Goal: Task Accomplishment & Management: Manage account settings

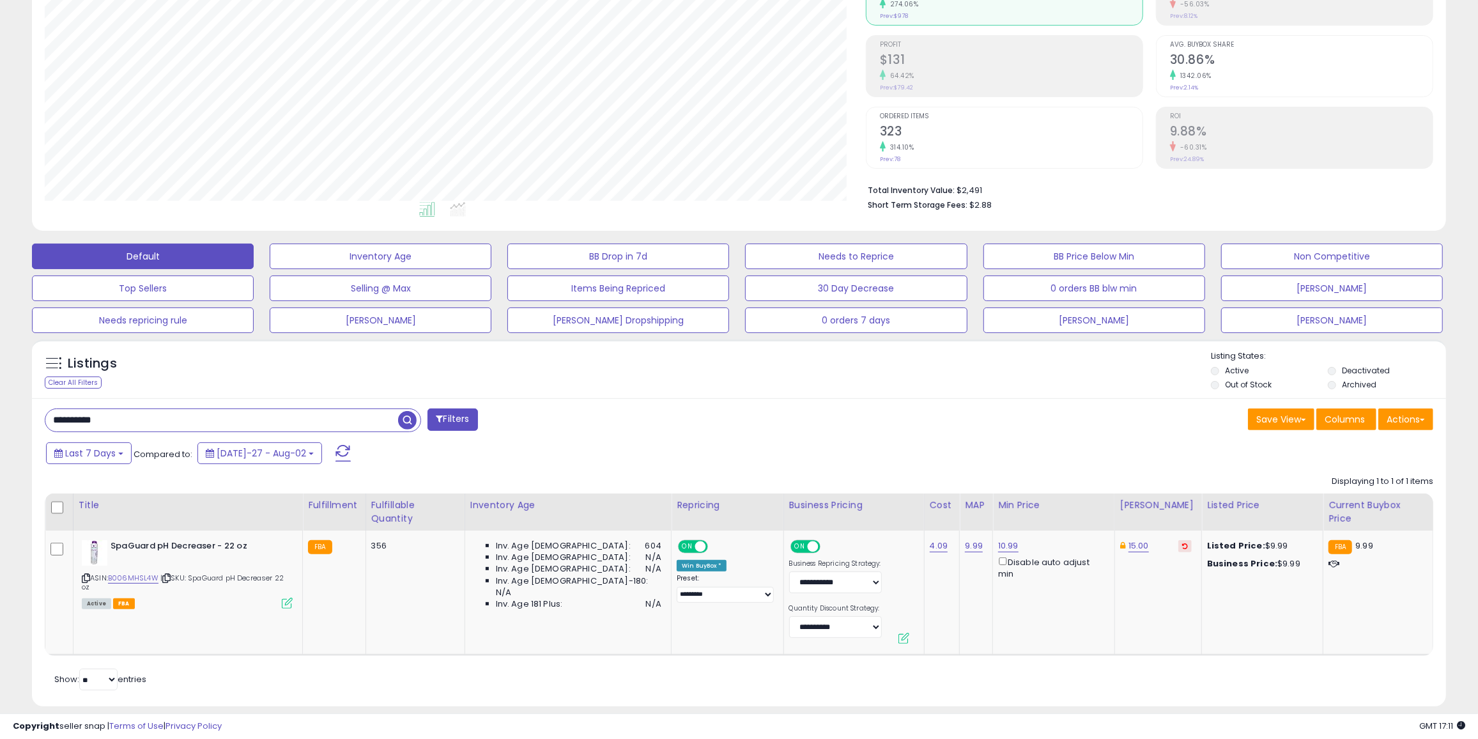
scroll to position [261, 821]
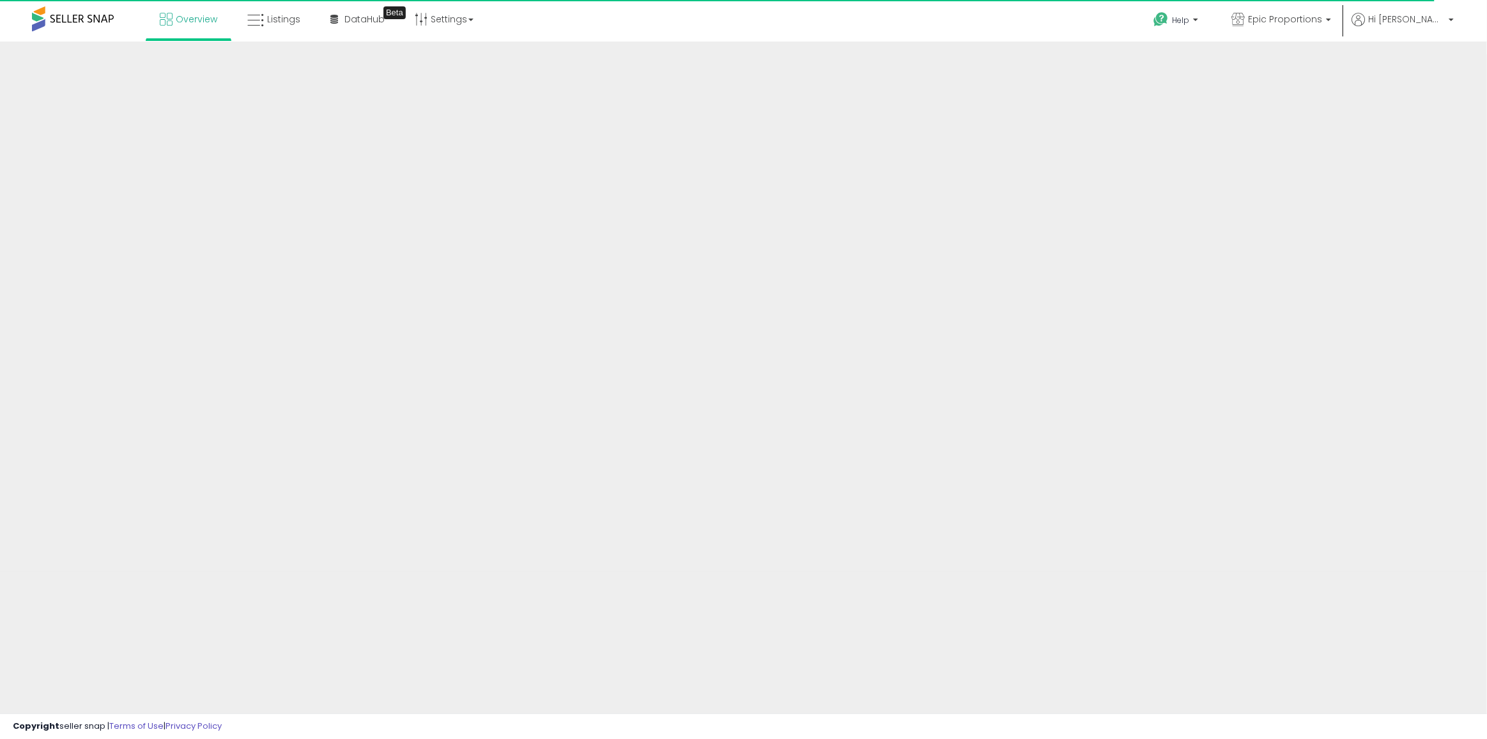
click at [772, 36] on div "Overview Listings Beta" at bounding box center [482, 27] width 985 height 54
click at [187, 20] on span "Overview" at bounding box center [197, 19] width 42 height 13
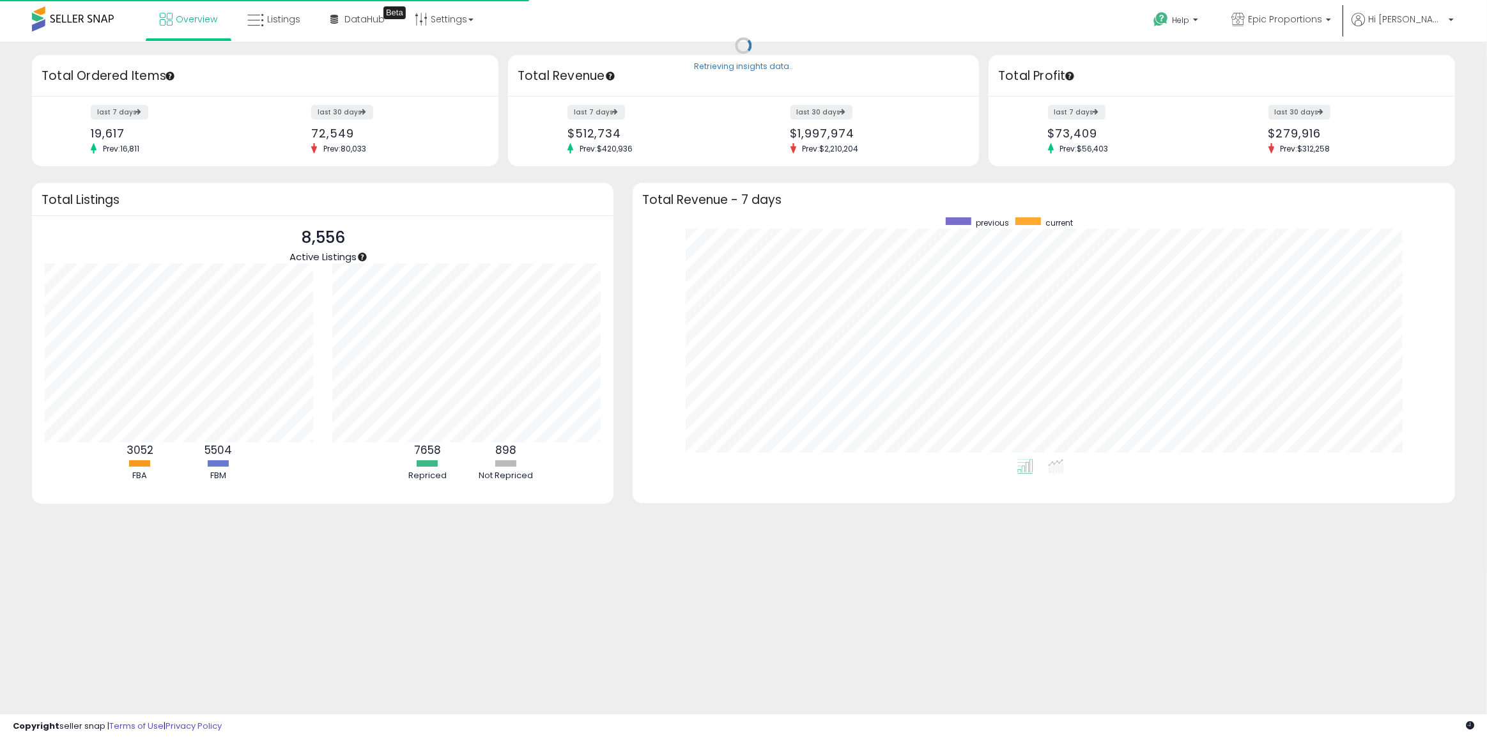
scroll to position [241, 796]
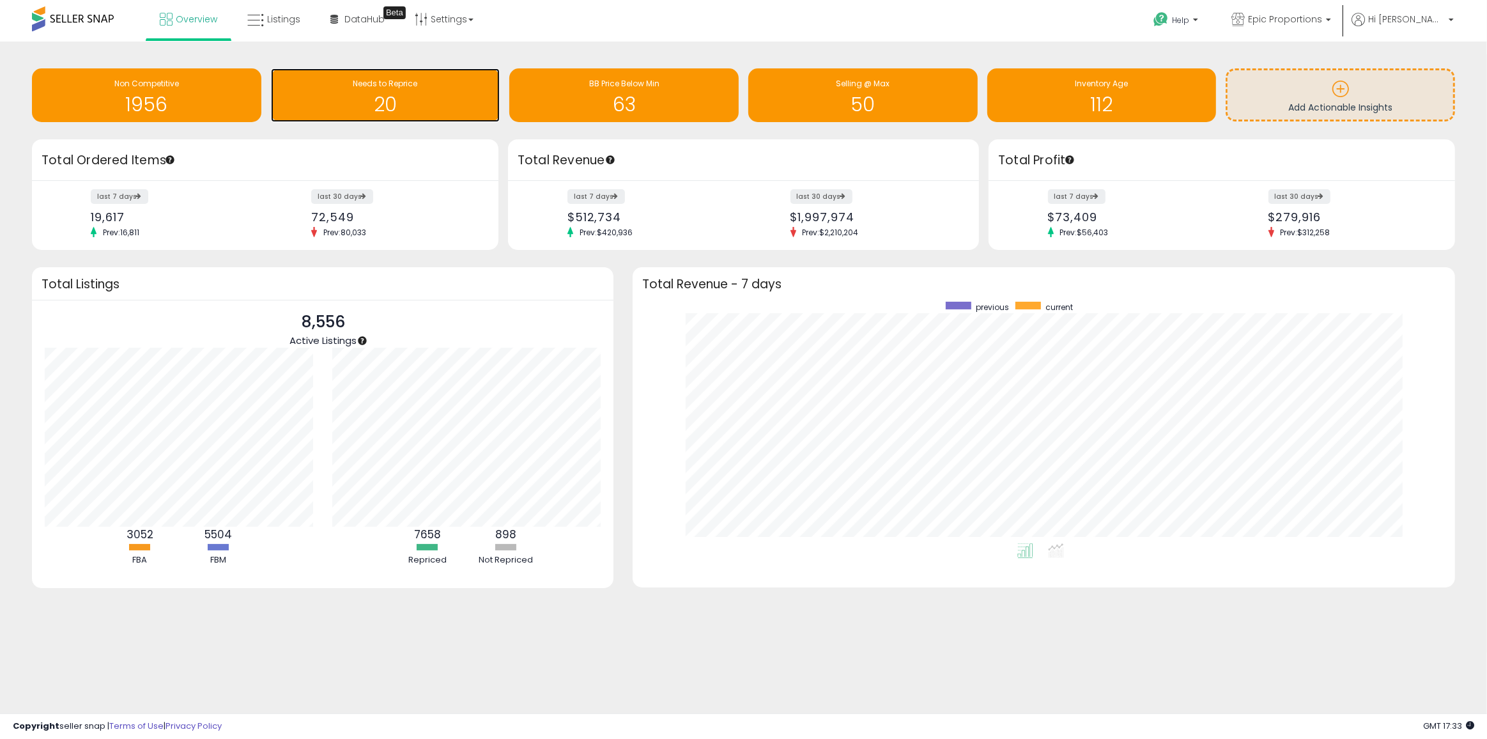
click at [396, 90] on div "20" at bounding box center [385, 96] width 217 height 37
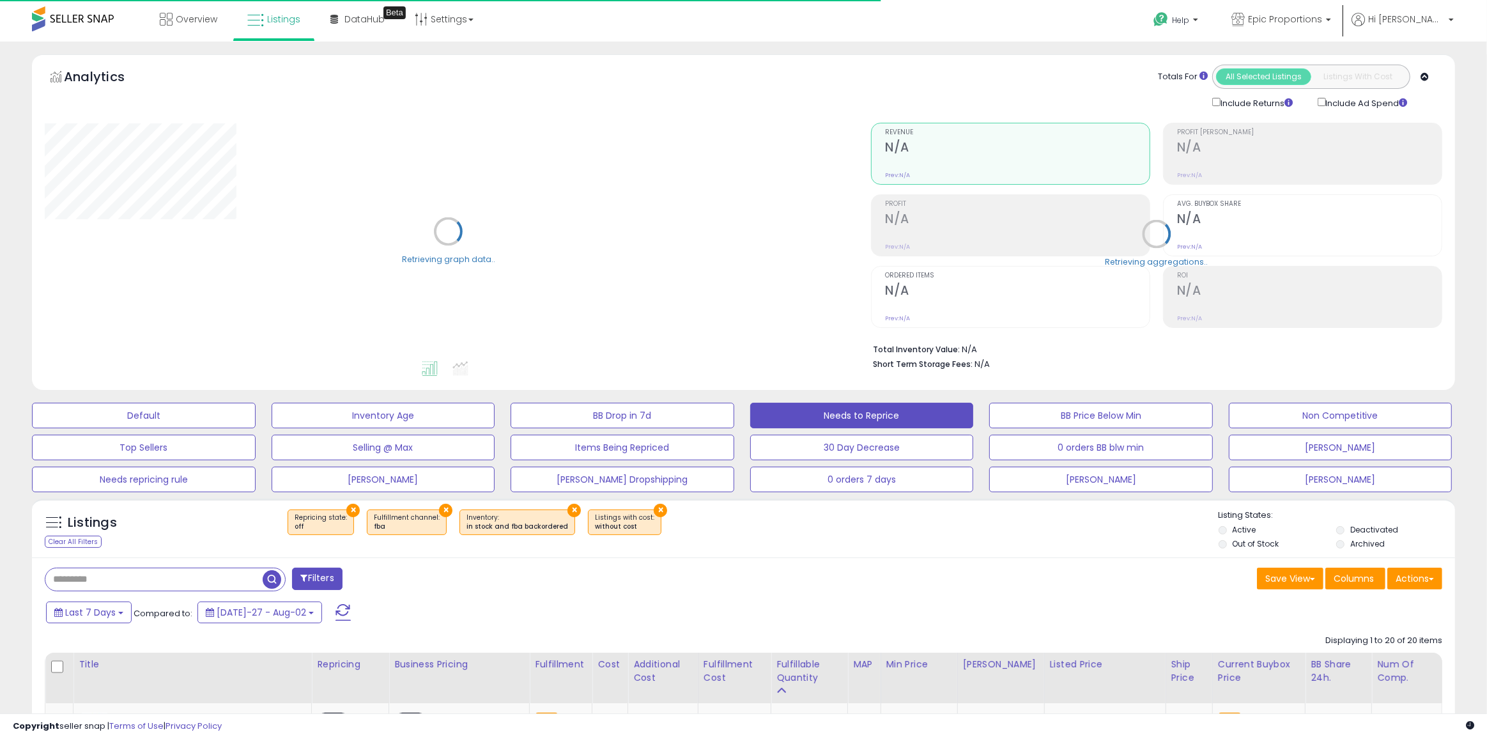
select select "**"
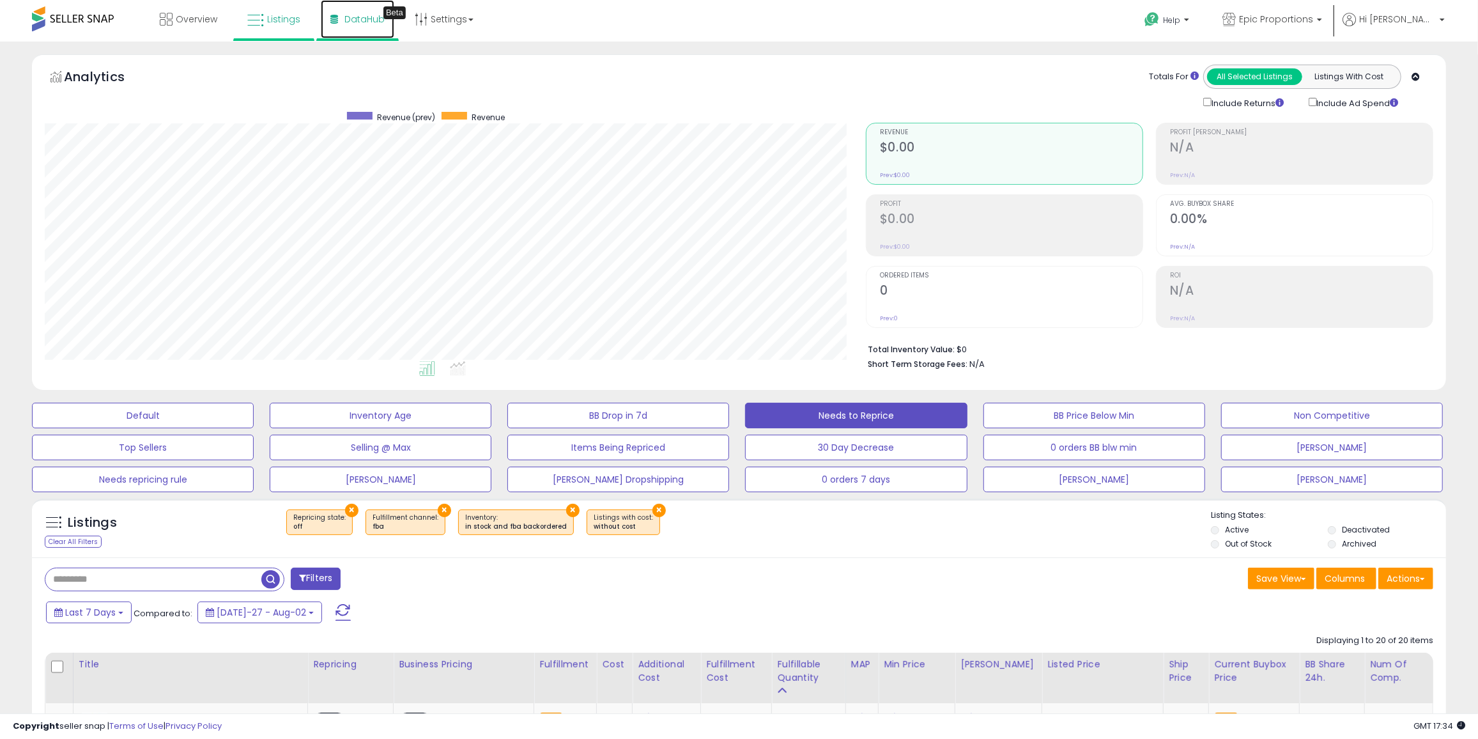
click at [344, 8] on link "DataHub Beta" at bounding box center [358, 19] width 74 height 38
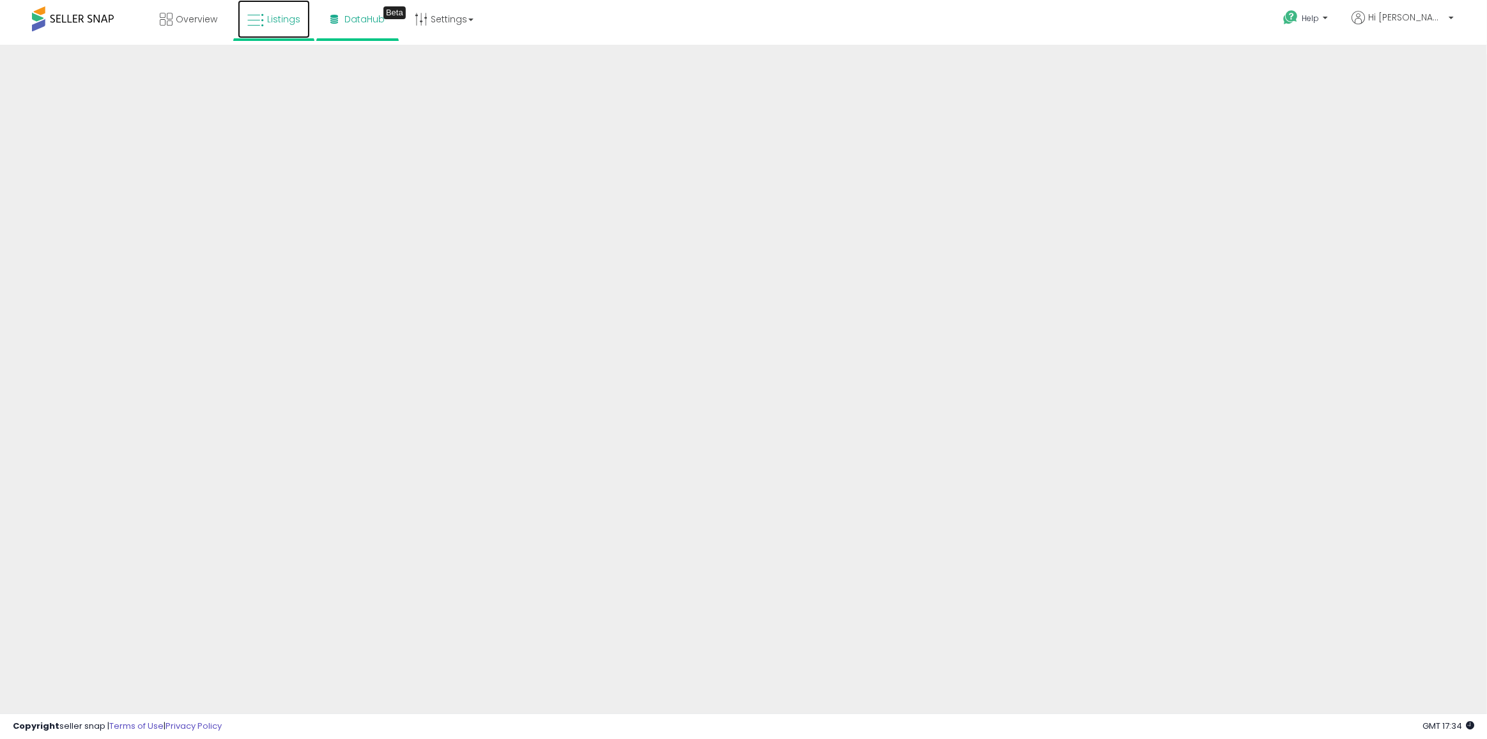
click at [270, 17] on span "Listings" at bounding box center [283, 19] width 33 height 13
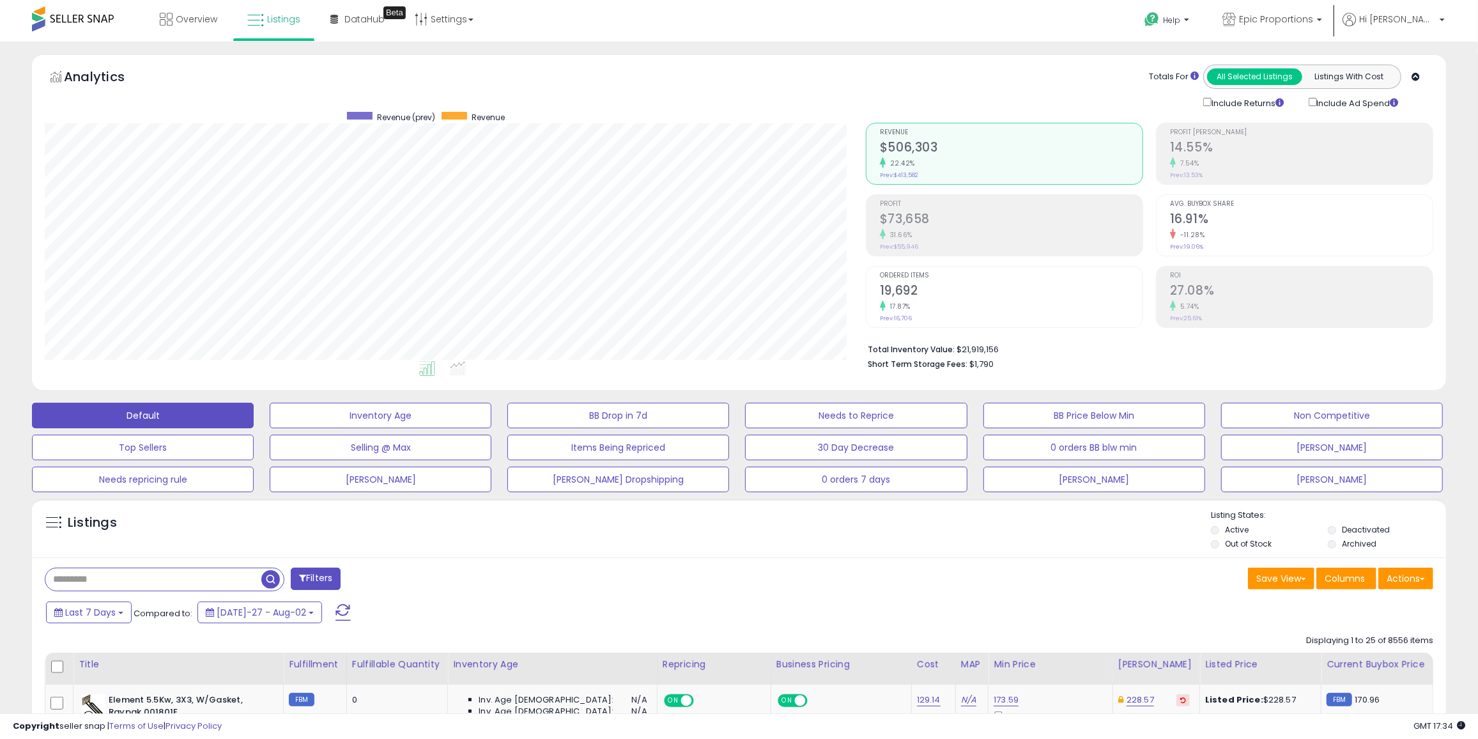
scroll to position [261, 821]
click at [182, 17] on span "Overview" at bounding box center [197, 19] width 42 height 13
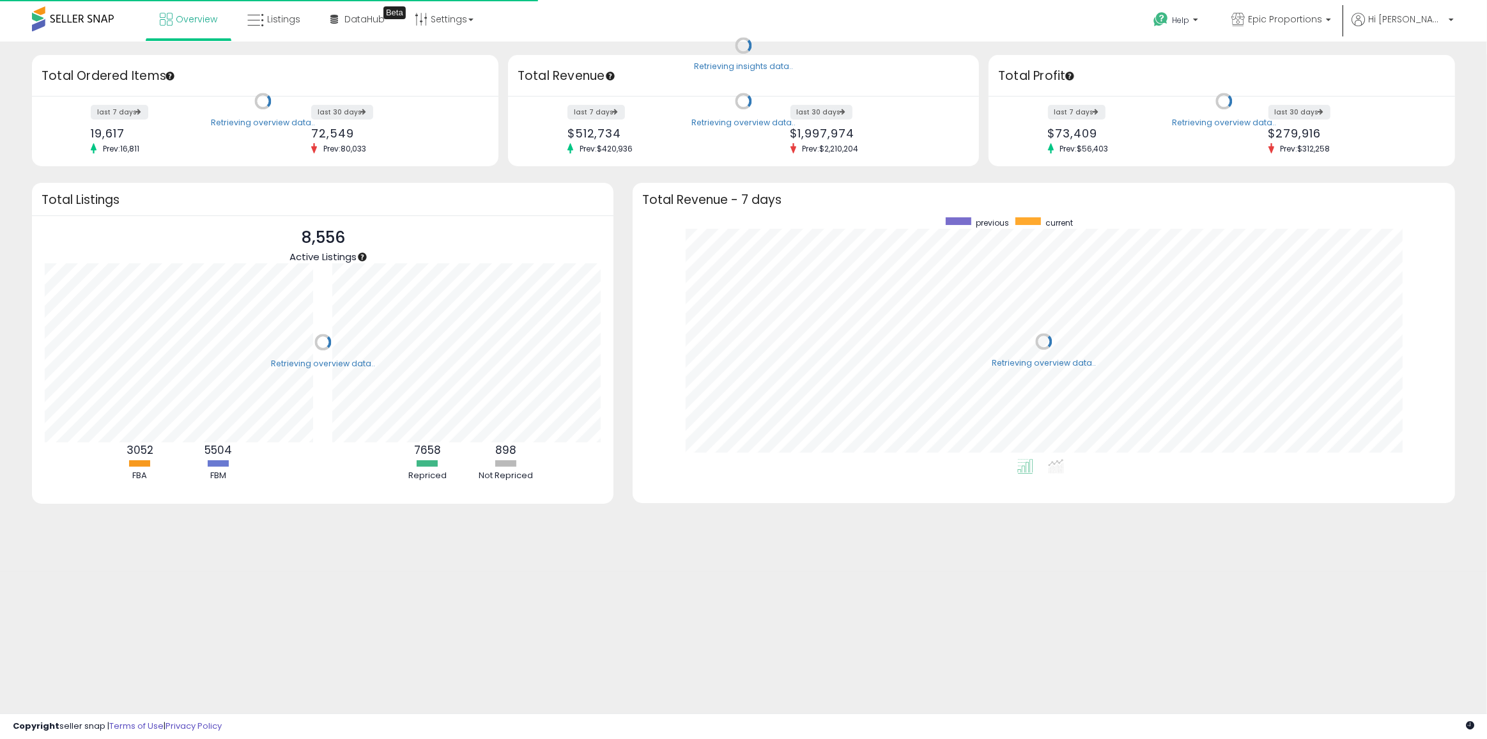
scroll to position [241, 796]
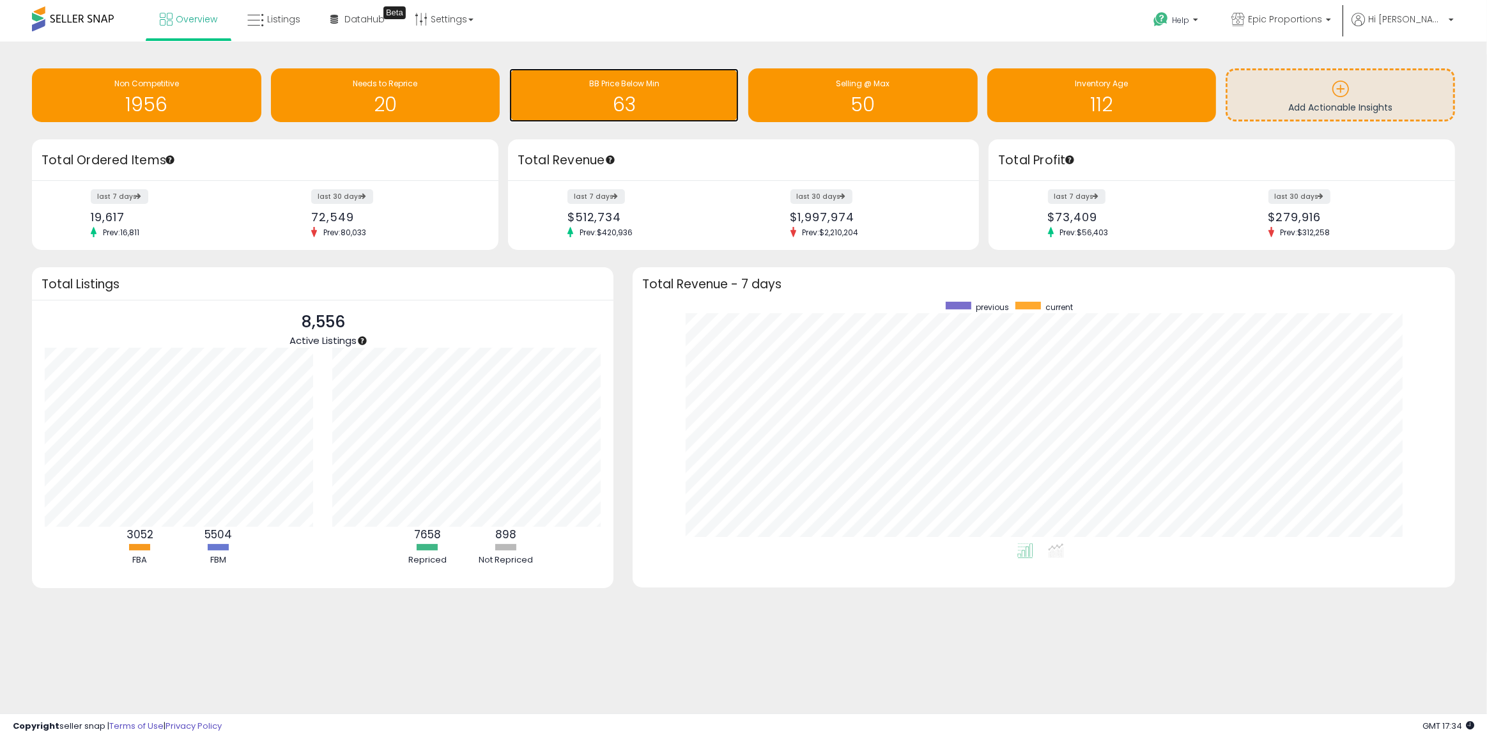
click at [637, 95] on h1 "63" at bounding box center [624, 104] width 217 height 21
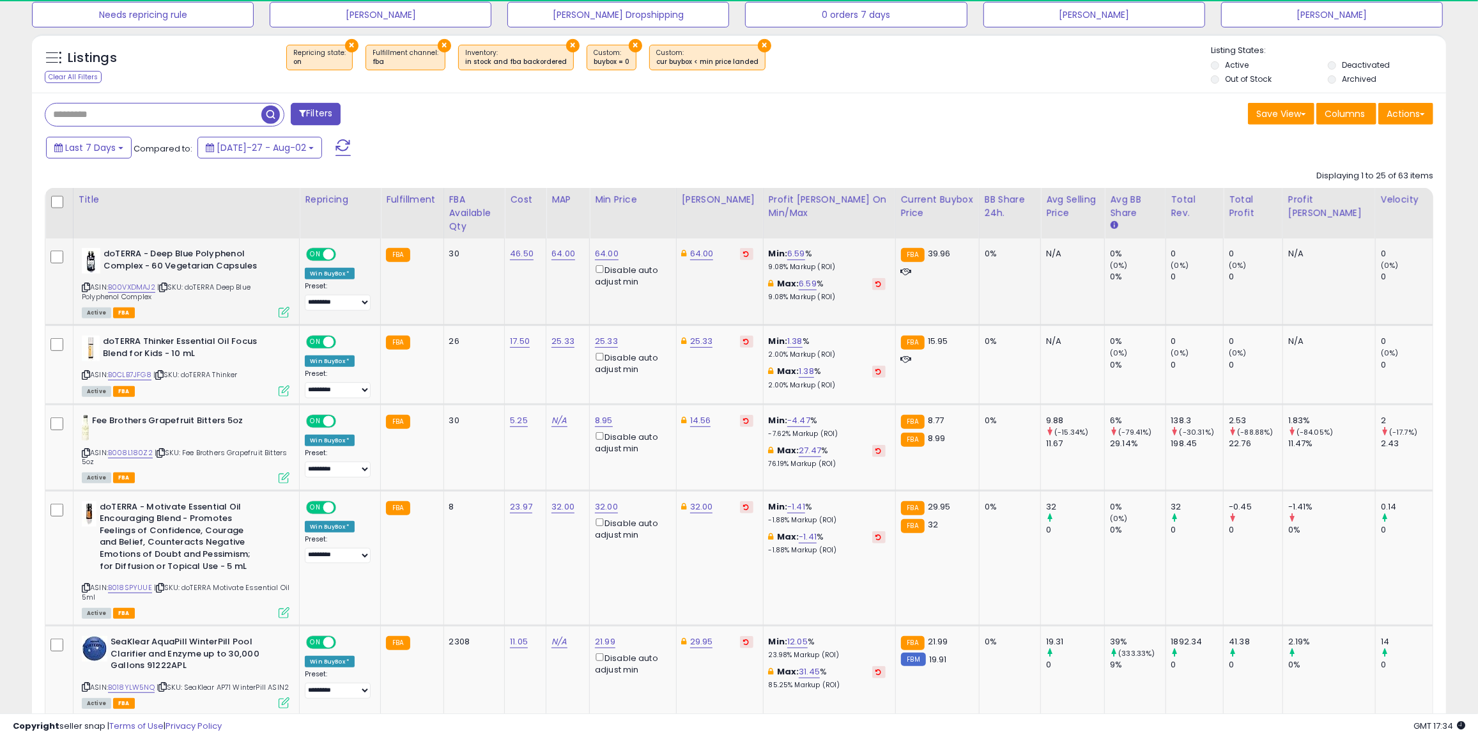
scroll to position [261, 821]
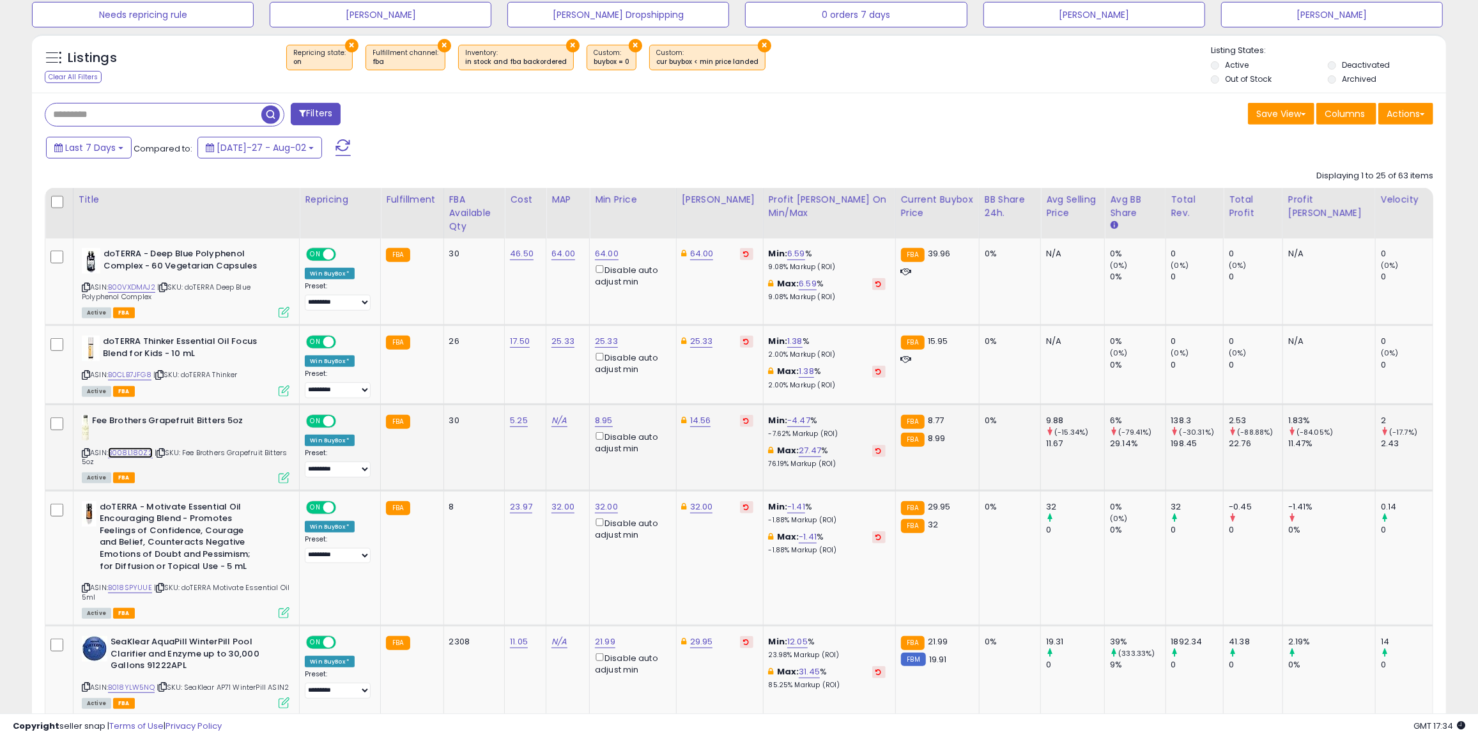
click at [127, 449] on link "B008L180Z2" at bounding box center [130, 452] width 45 height 11
click at [616, 260] on link "8.95" at bounding box center [607, 253] width 24 height 13
drag, startPoint x: 604, startPoint y: 379, endPoint x: 453, endPoint y: 375, distance: 151.6
click at [641, 366] on input "*****" at bounding box center [584, 377] width 114 height 22
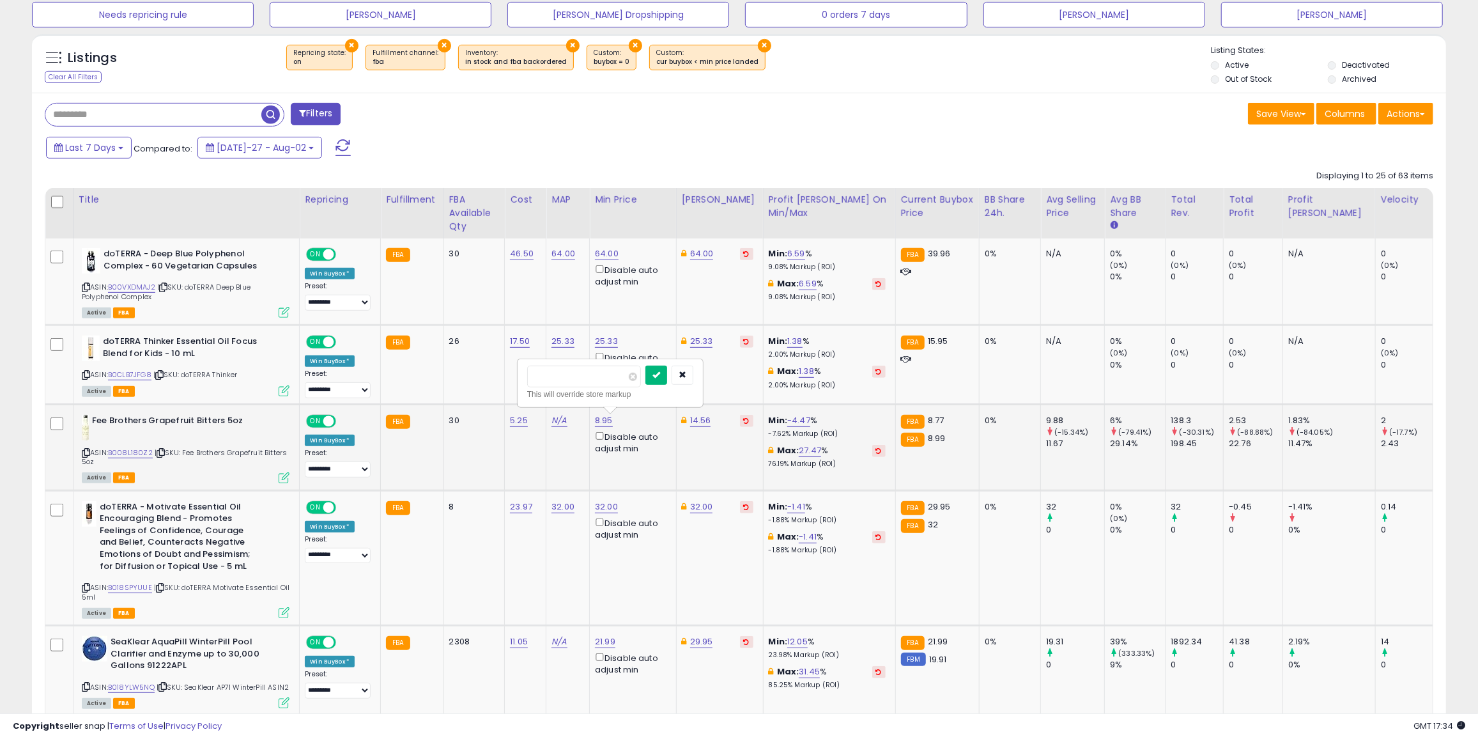
type input "*****"
click at [667, 379] on button "submit" at bounding box center [657, 375] width 22 height 19
click at [714, 260] on link "14.56" at bounding box center [702, 253] width 24 height 13
drag, startPoint x: 695, startPoint y: 376, endPoint x: 585, endPoint y: 364, distance: 110.5
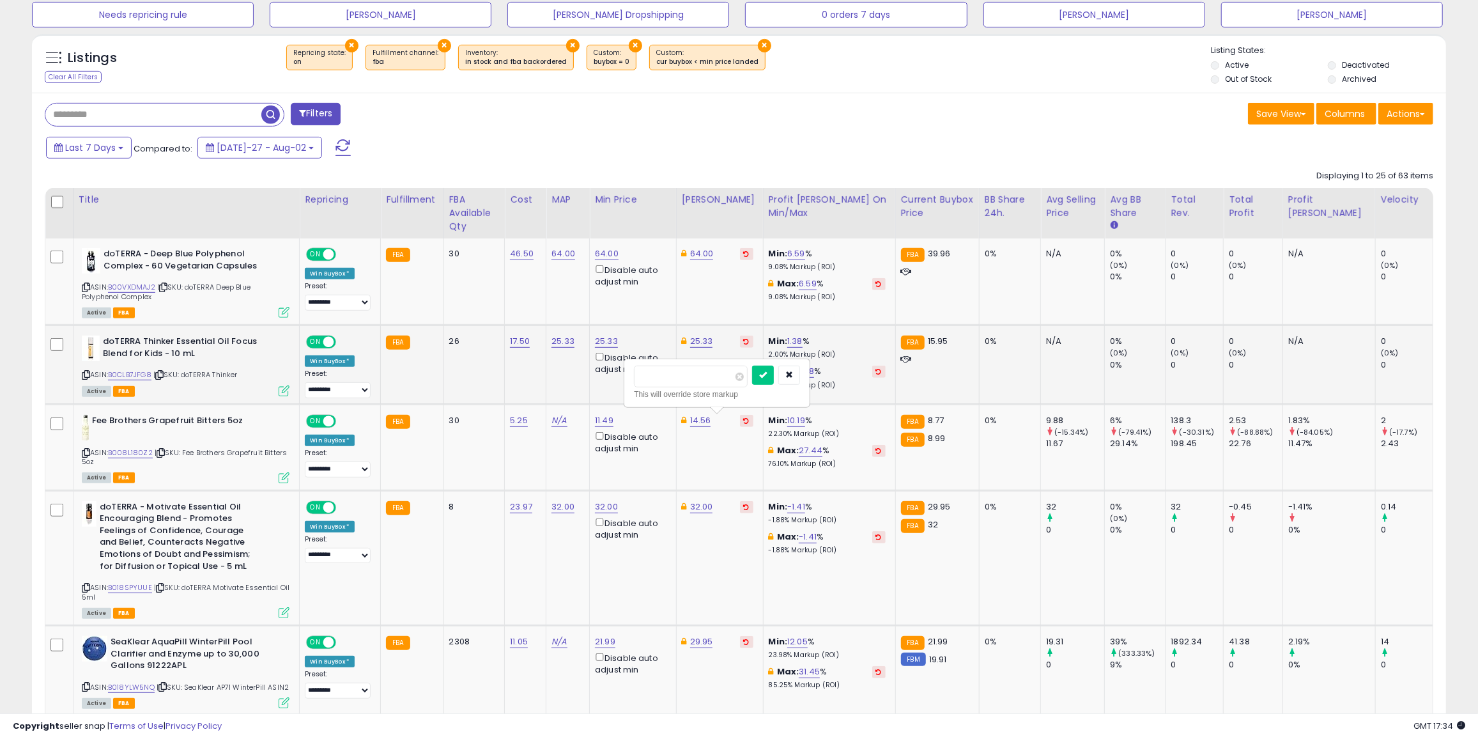
drag, startPoint x: 596, startPoint y: 374, endPoint x: 513, endPoint y: 371, distance: 83.2
type input "**"
click at [774, 370] on button "submit" at bounding box center [763, 375] width 22 height 19
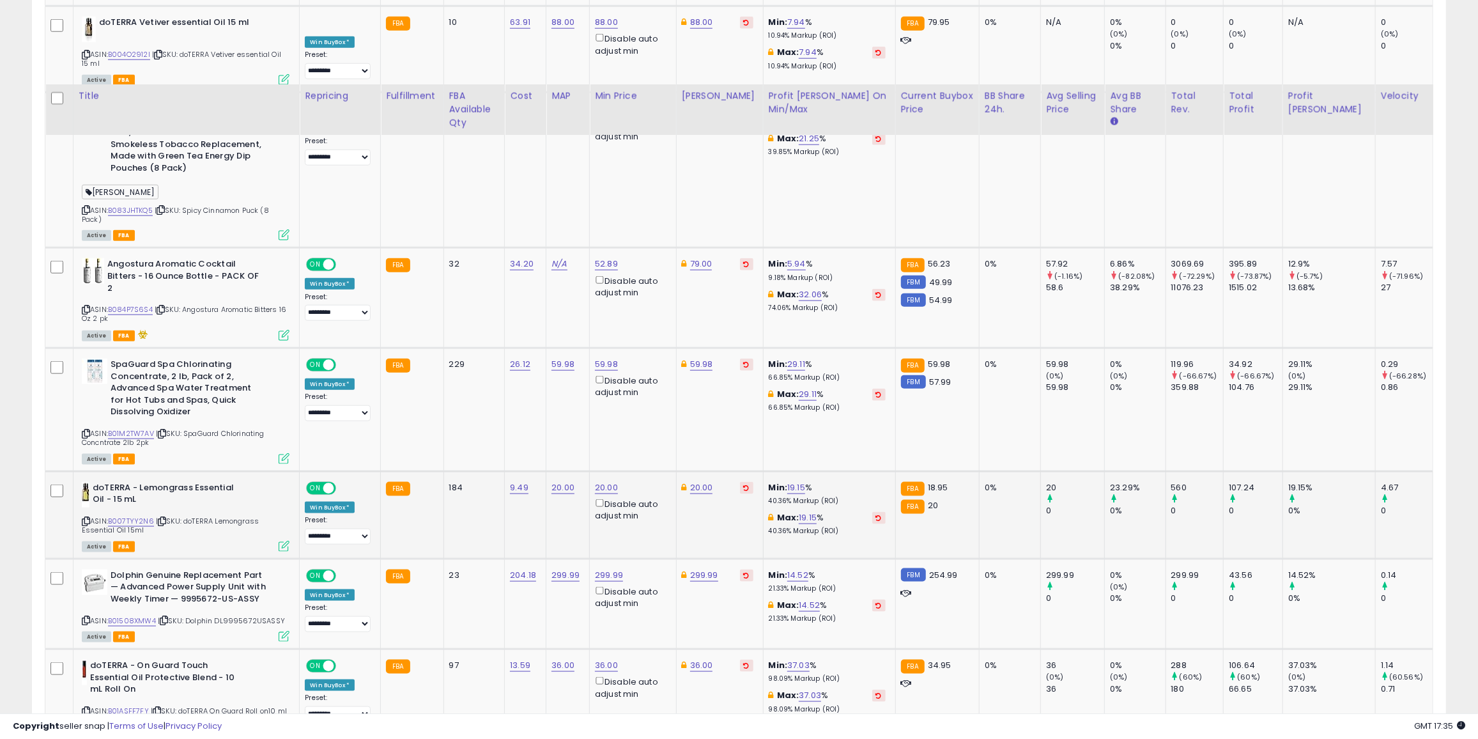
scroll to position [1336, 0]
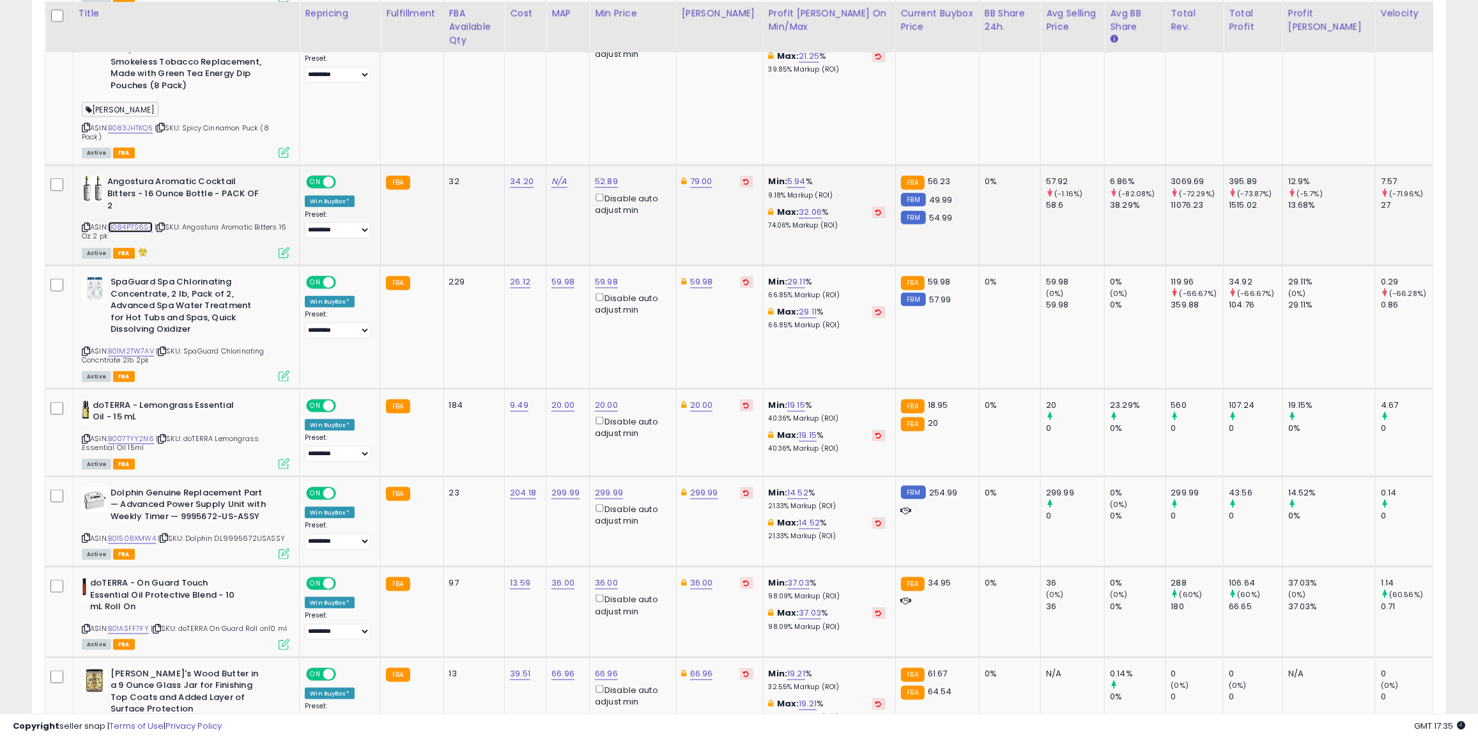
click at [138, 222] on link "B084P7S6S4" at bounding box center [130, 227] width 45 height 11
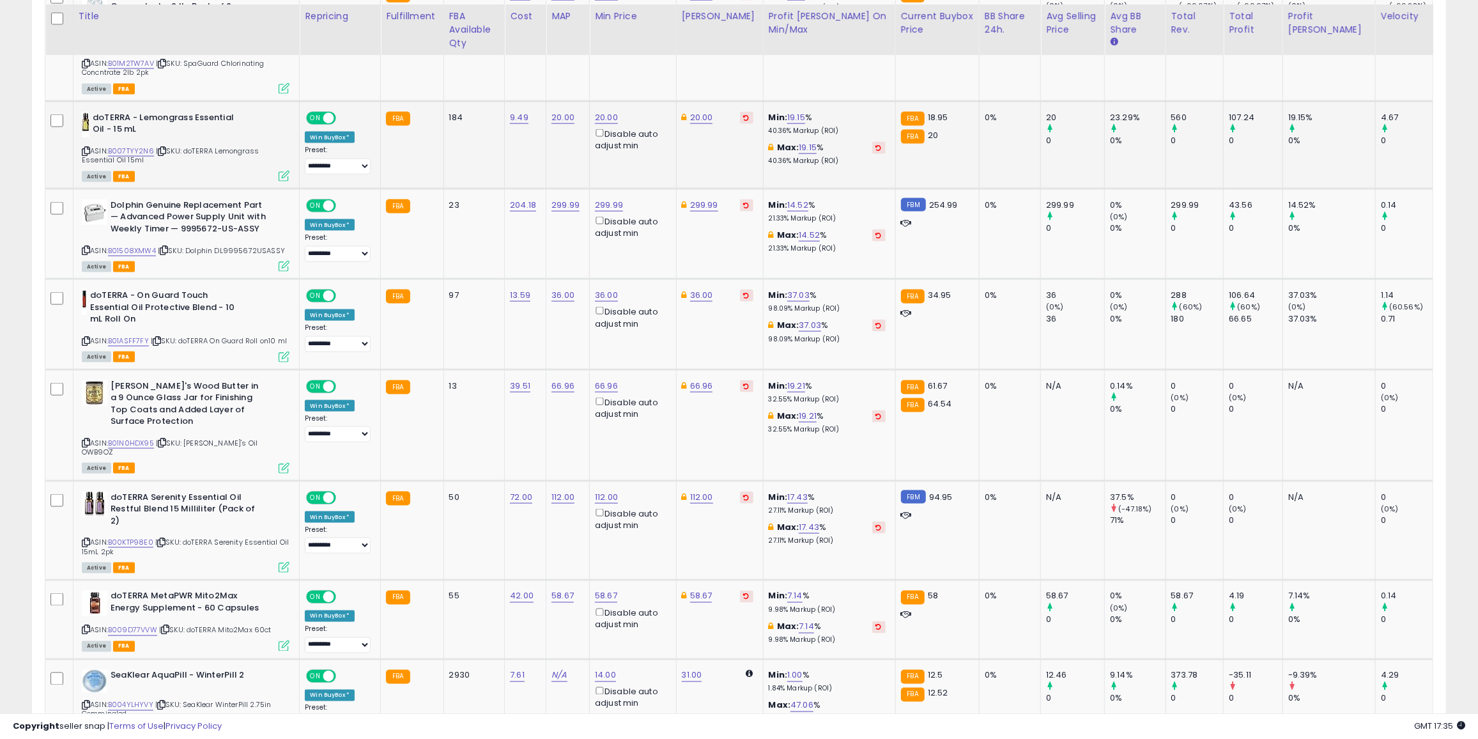
scroll to position [1627, 0]
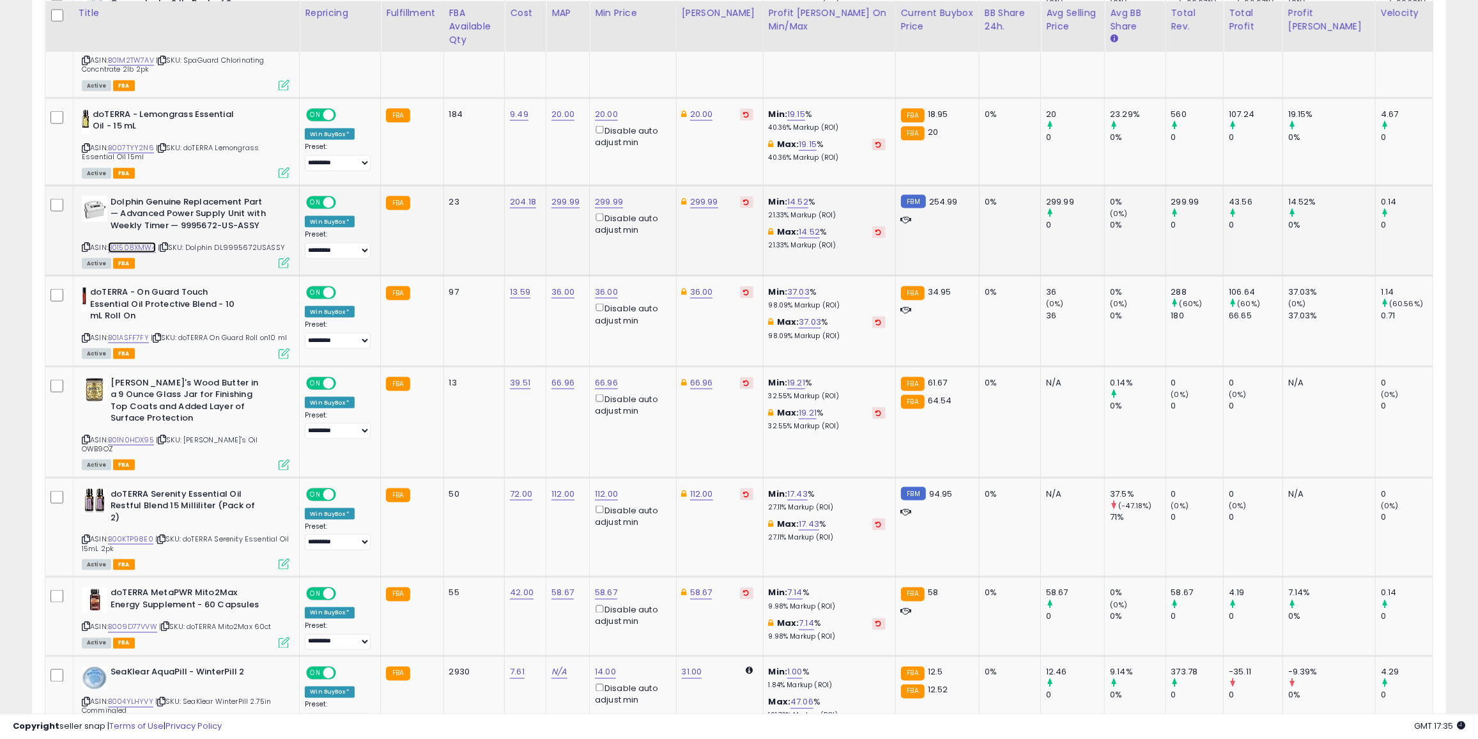
click at [146, 242] on link "B01508XMW4" at bounding box center [132, 247] width 48 height 11
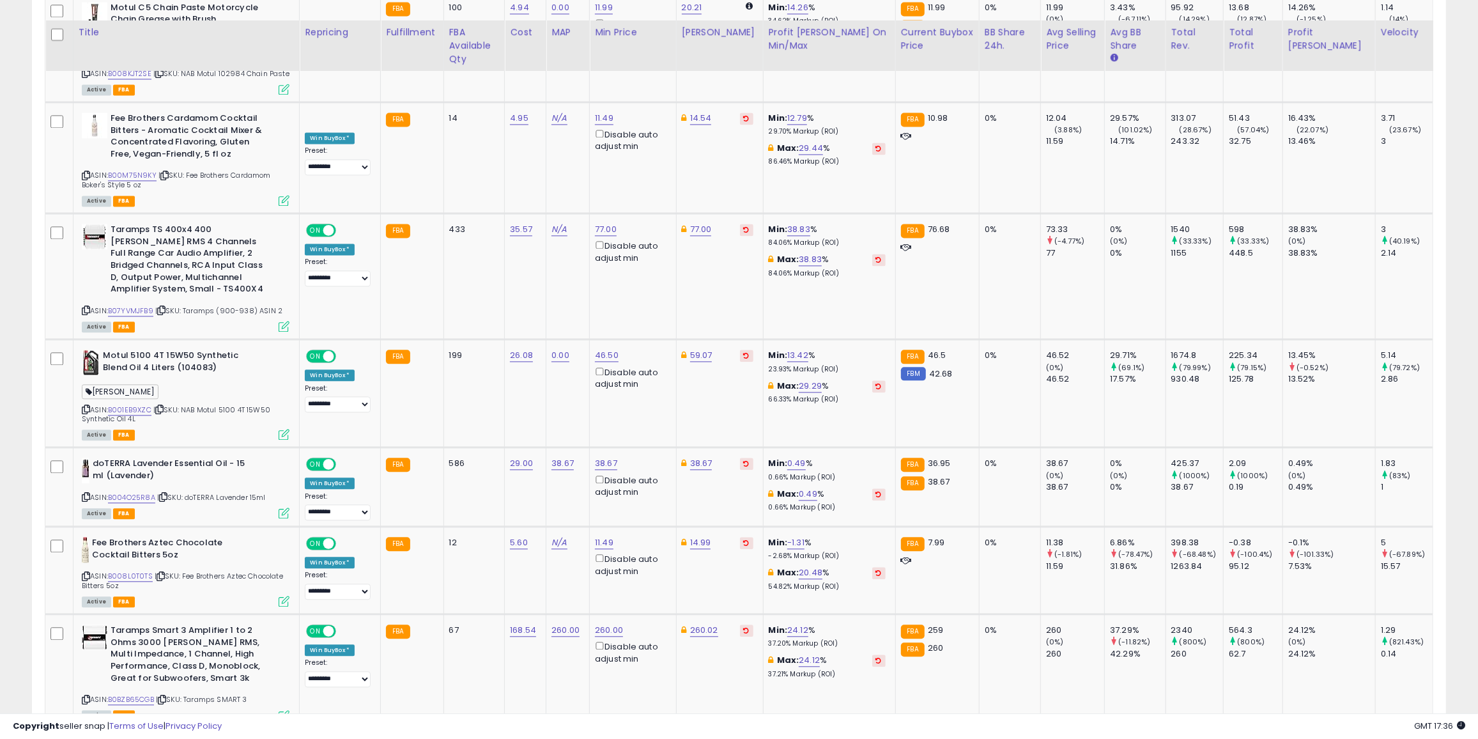
scroll to position [2536, 0]
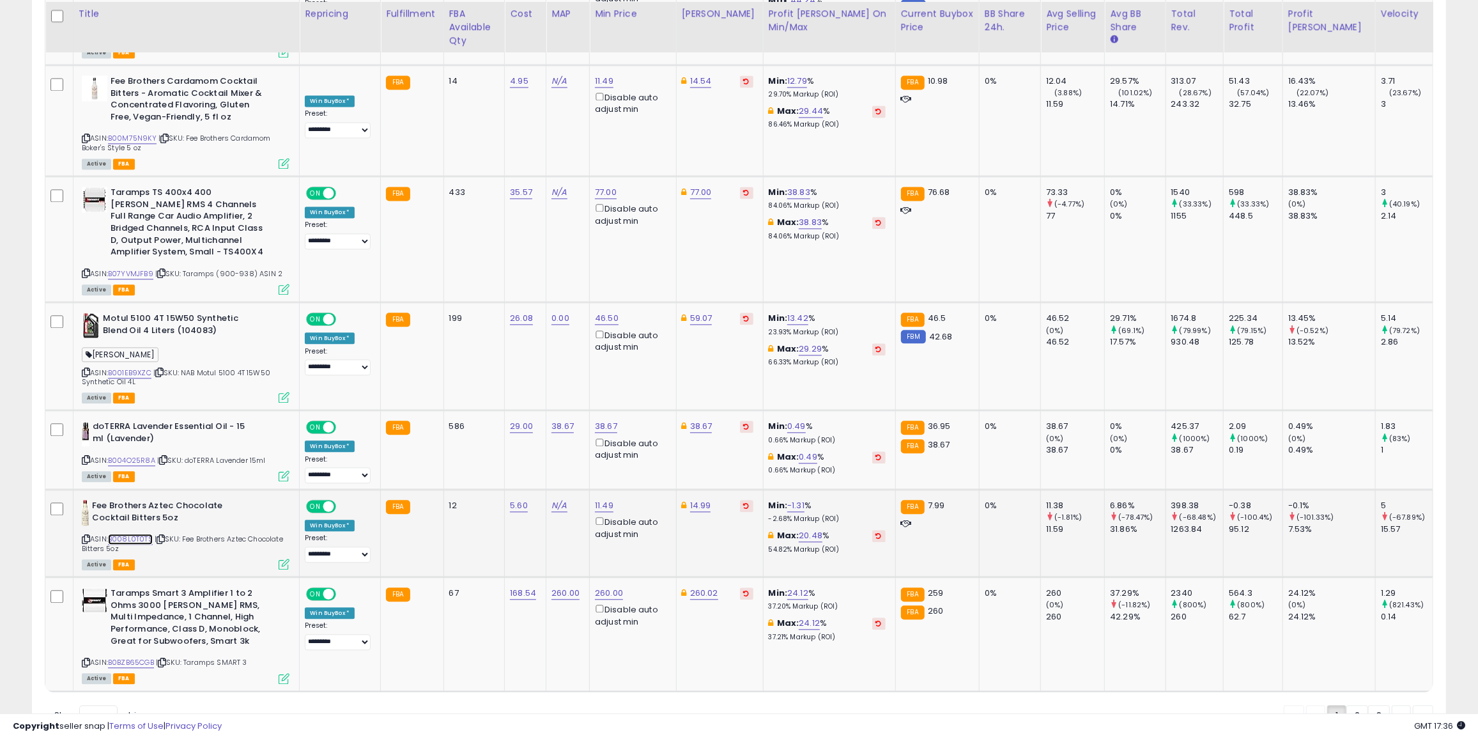
click at [127, 534] on link "B008L0T0TS" at bounding box center [130, 539] width 45 height 11
click at [1392, 705] on link "2" at bounding box center [1401, 716] width 19 height 22
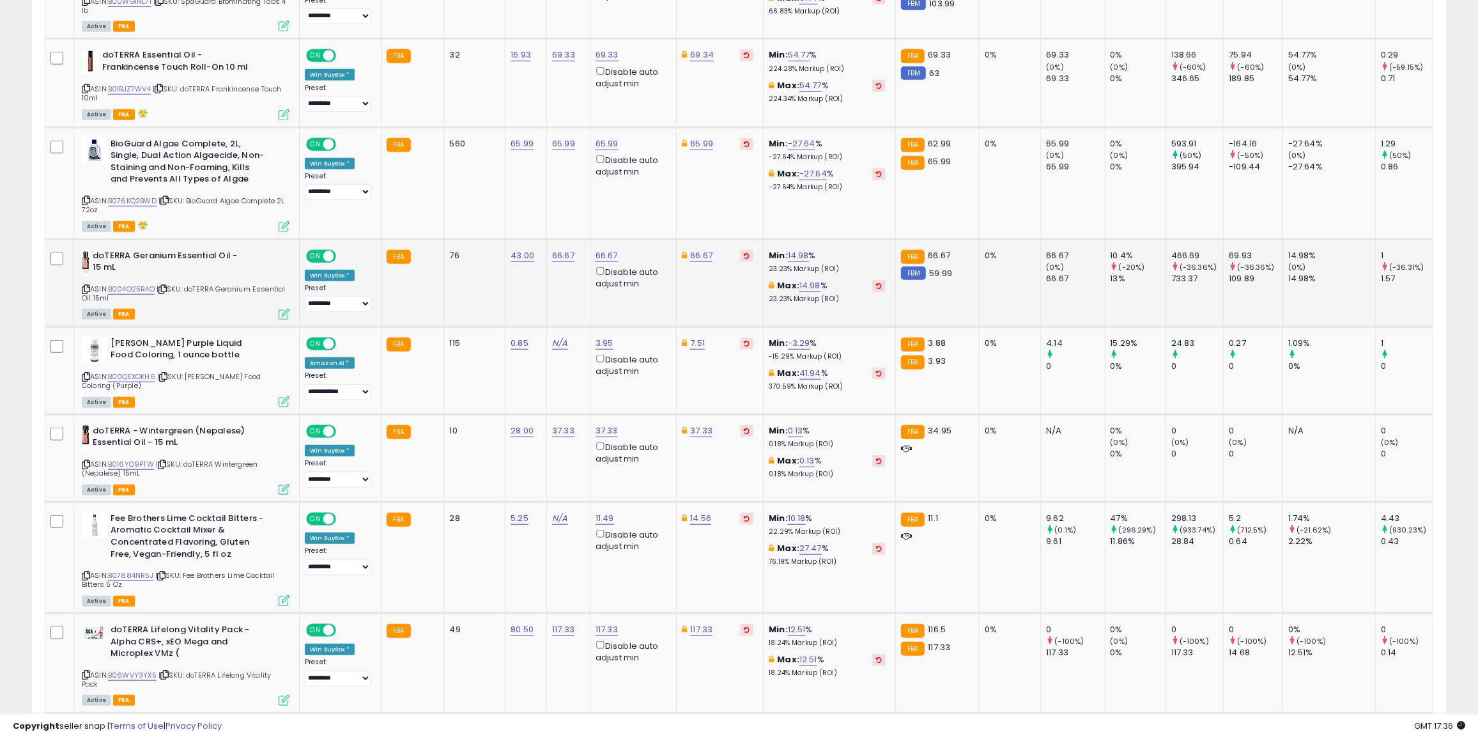
scroll to position [1046, 0]
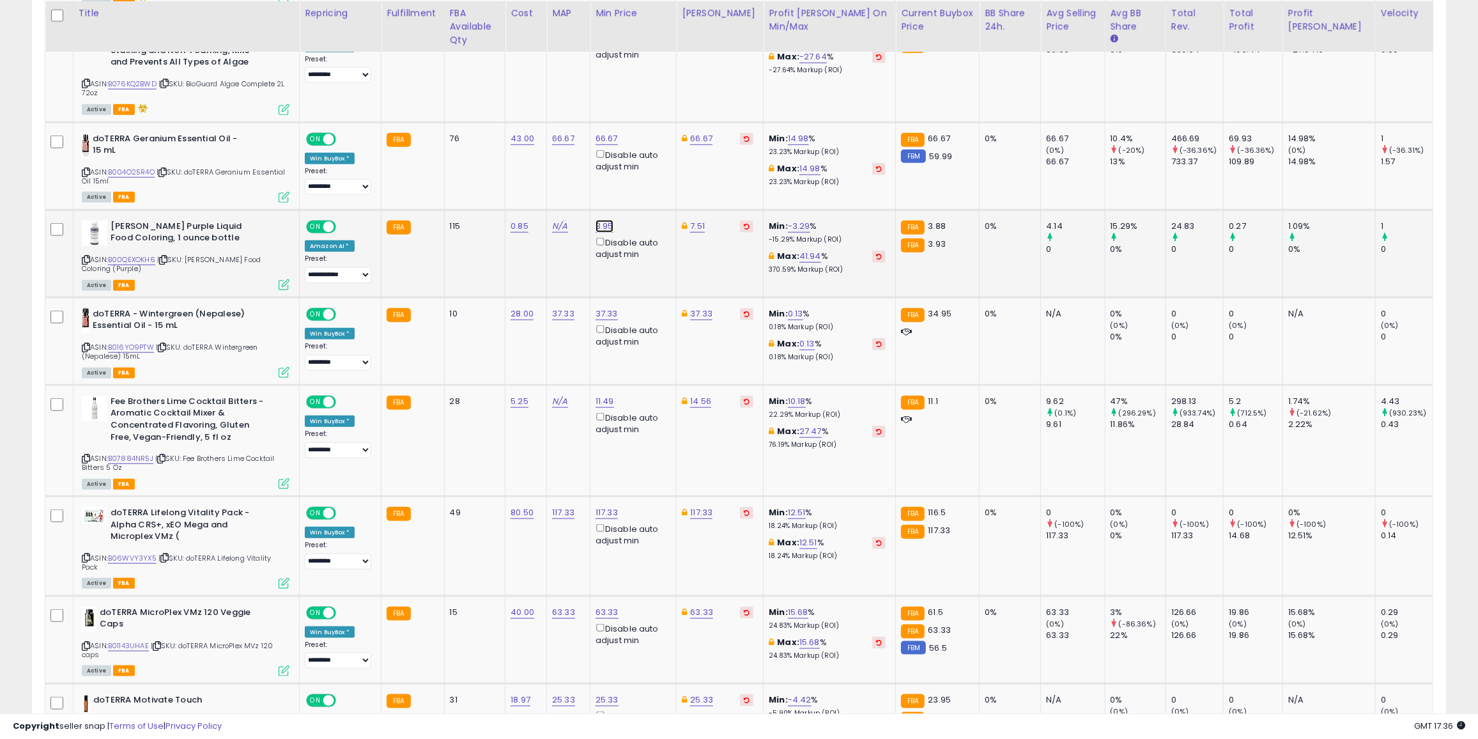
drag, startPoint x: 562, startPoint y: 182, endPoint x: 540, endPoint y: 184, distance: 21.8
click at [540, 184] on input "****" at bounding box center [581, 181] width 114 height 22
type input "***"
click at [663, 176] on button "submit" at bounding box center [653, 179] width 22 height 19
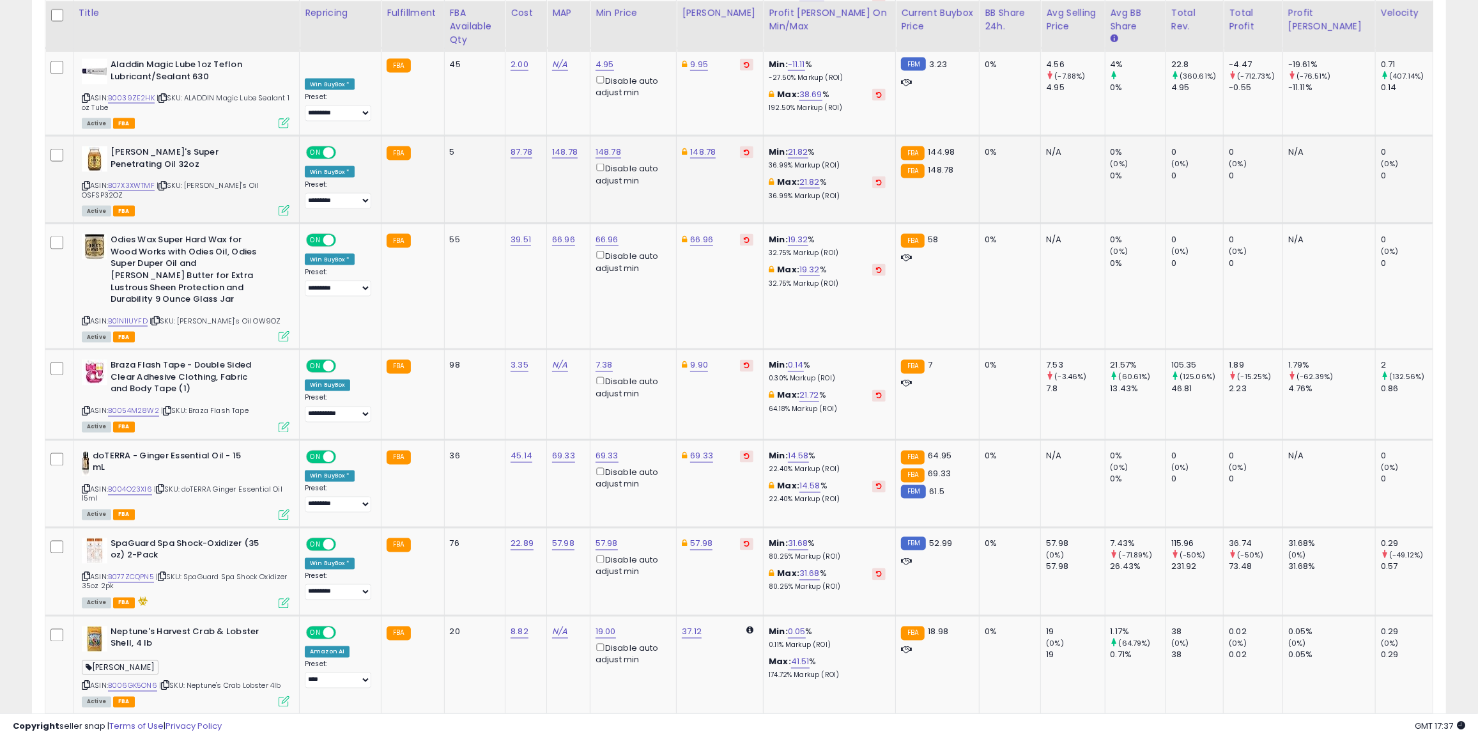
scroll to position [1918, 0]
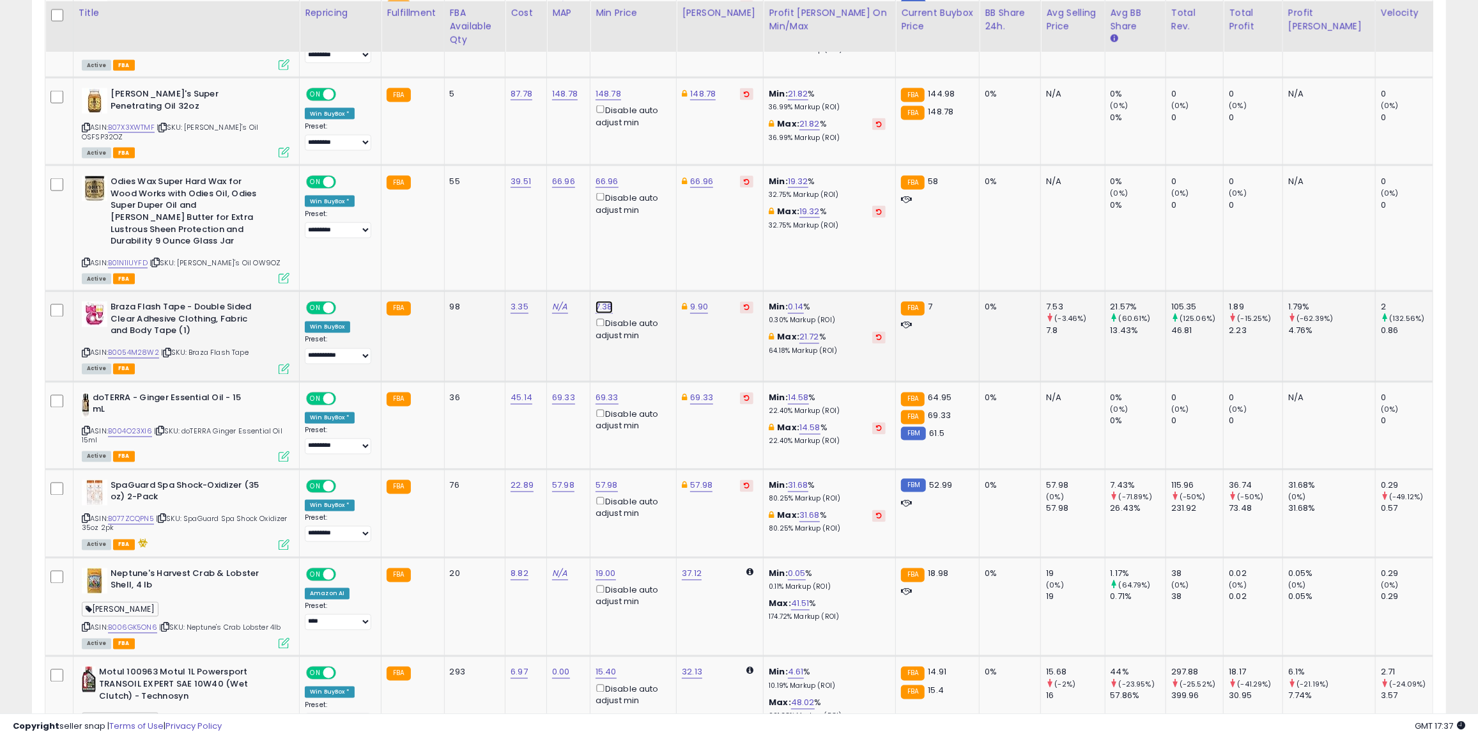
drag, startPoint x: 581, startPoint y: 242, endPoint x: 477, endPoint y: 244, distance: 103.6
type input "****"
click at [663, 235] on button "submit" at bounding box center [652, 238] width 22 height 19
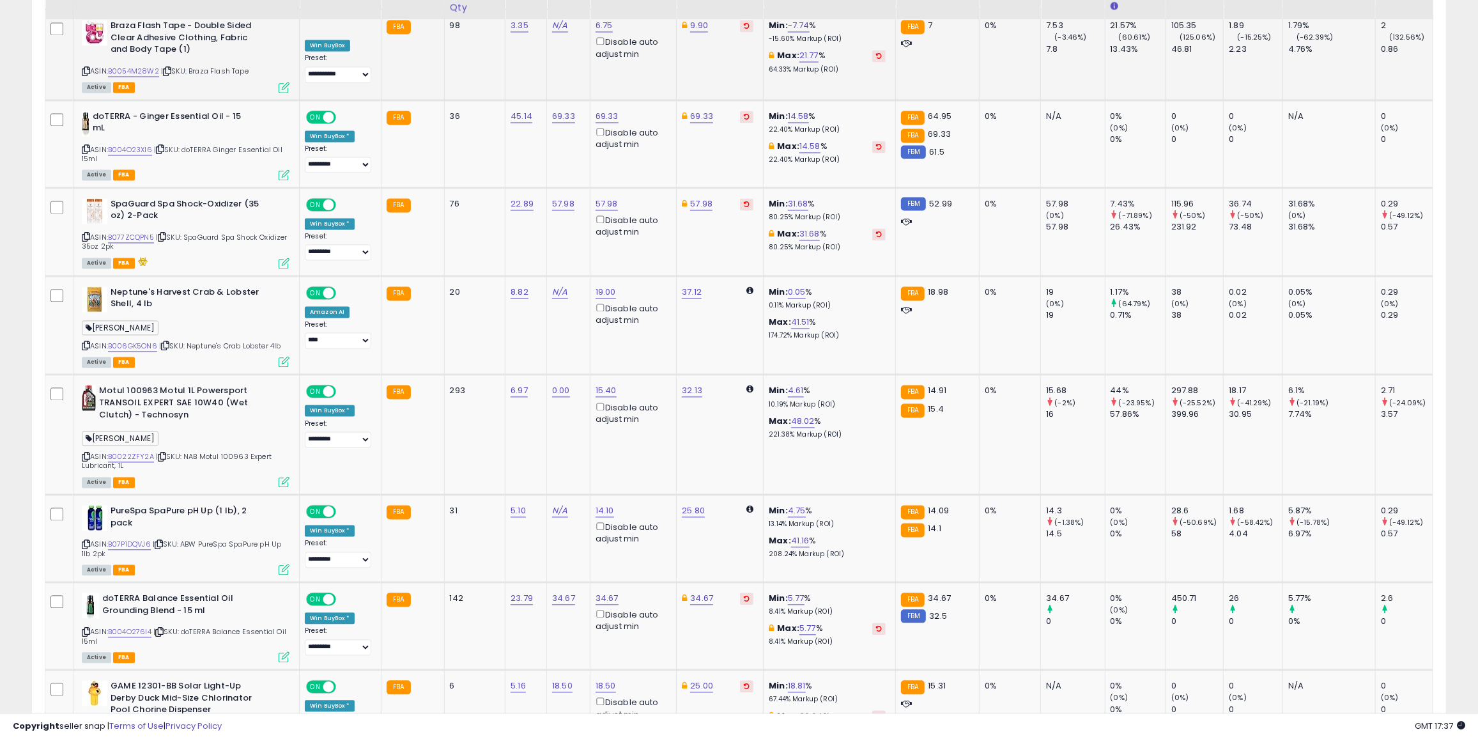
scroll to position [2208, 0]
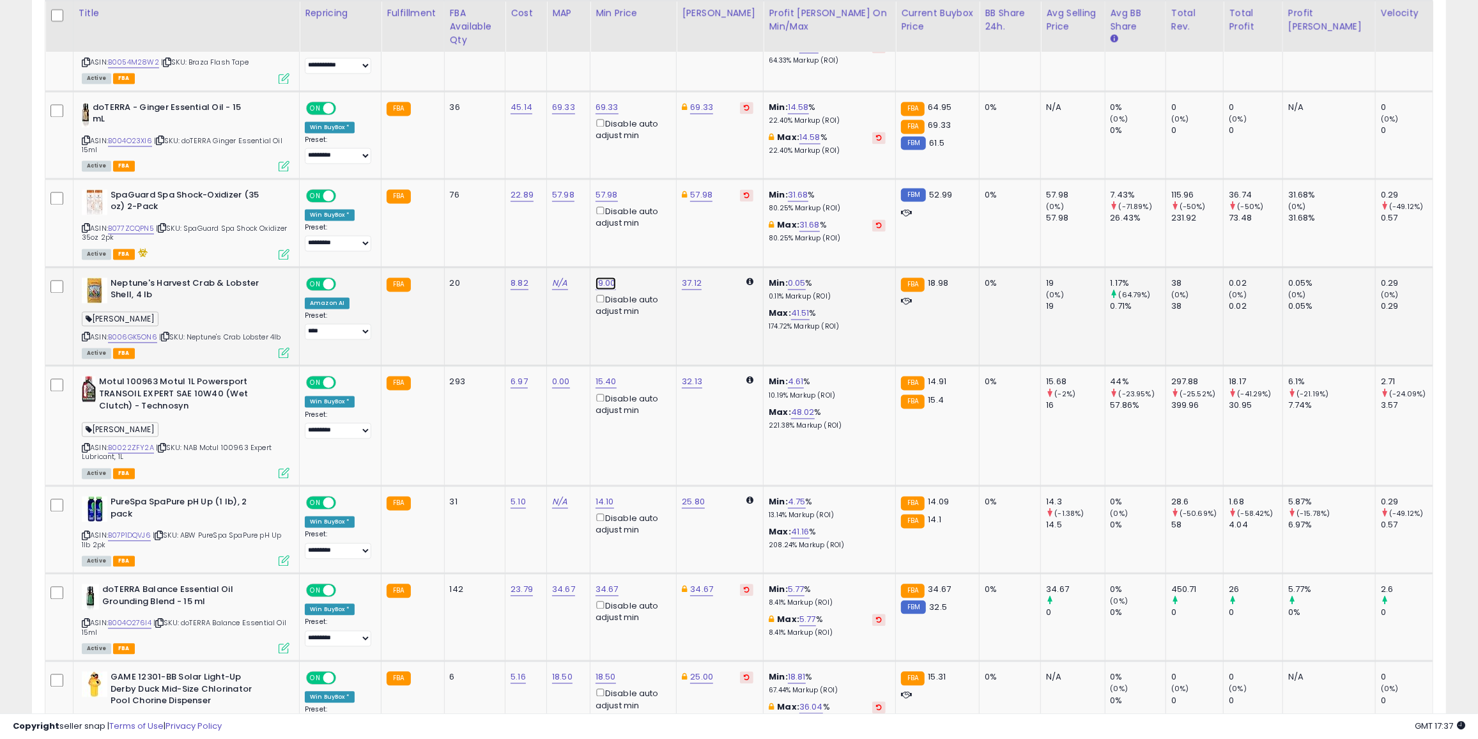
drag, startPoint x: 571, startPoint y: 215, endPoint x: 464, endPoint y: 215, distance: 107.4
type input "**"
click at [658, 213] on icon "submit" at bounding box center [654, 214] width 8 height 8
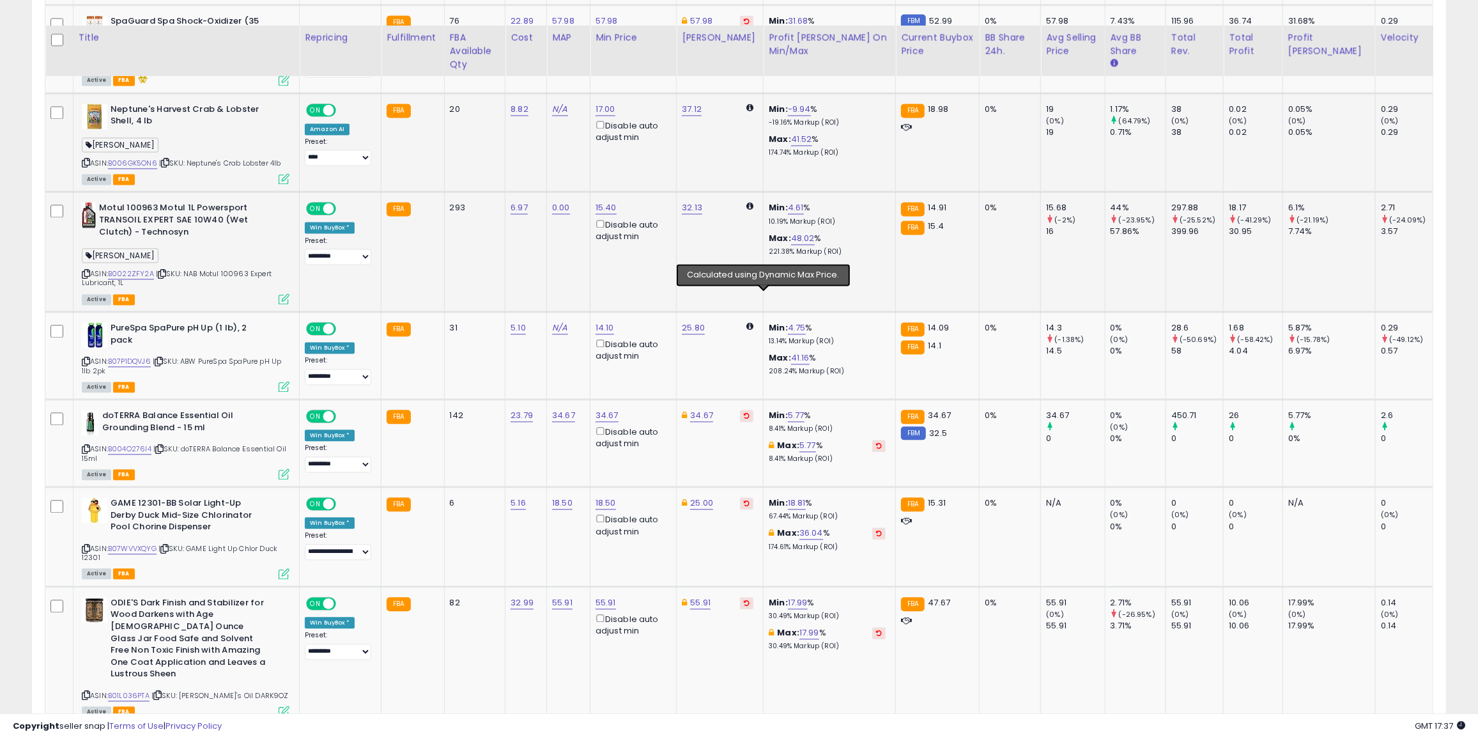
scroll to position [2439, 0]
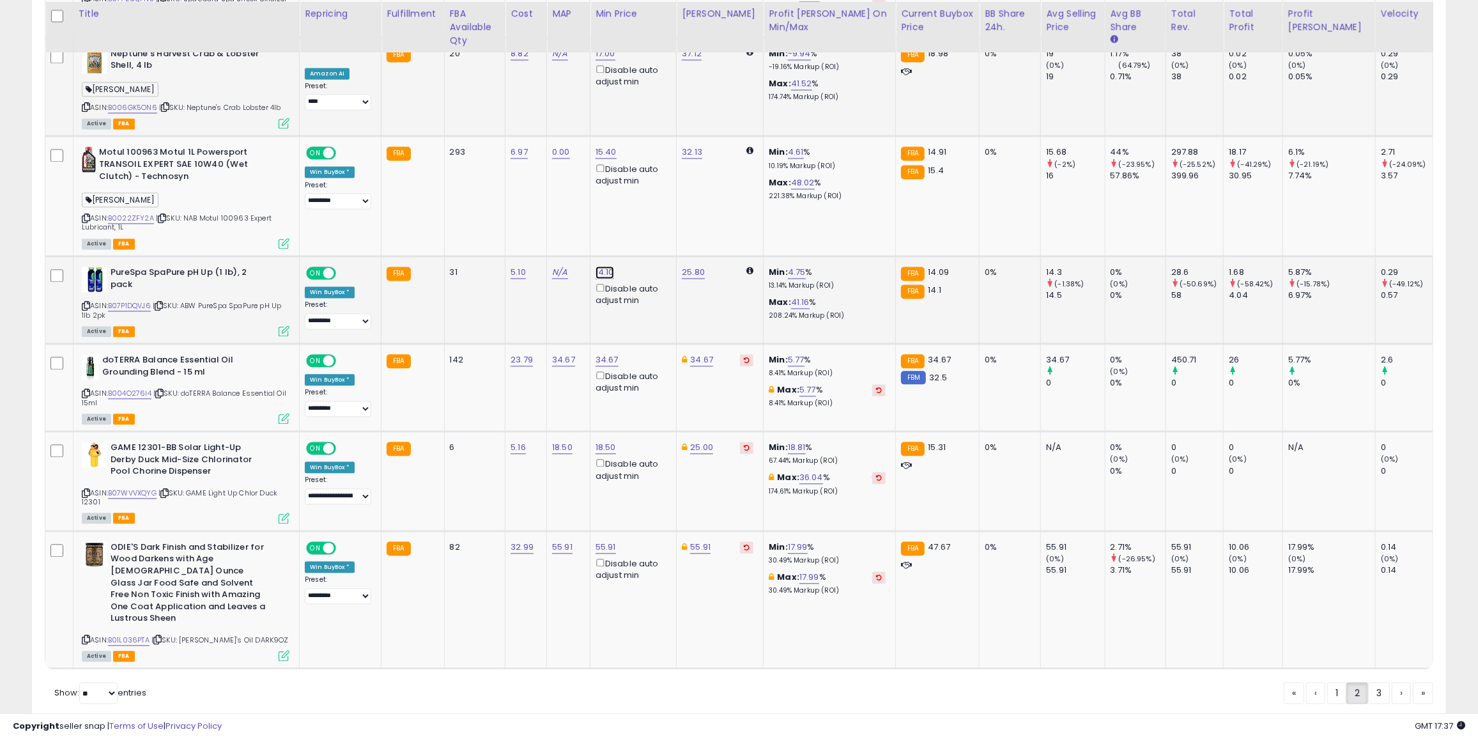
drag, startPoint x: 554, startPoint y: 202, endPoint x: 438, endPoint y: 203, distance: 115.1
type input "****"
click at [576, 200] on input "number" at bounding box center [581, 203] width 114 height 22
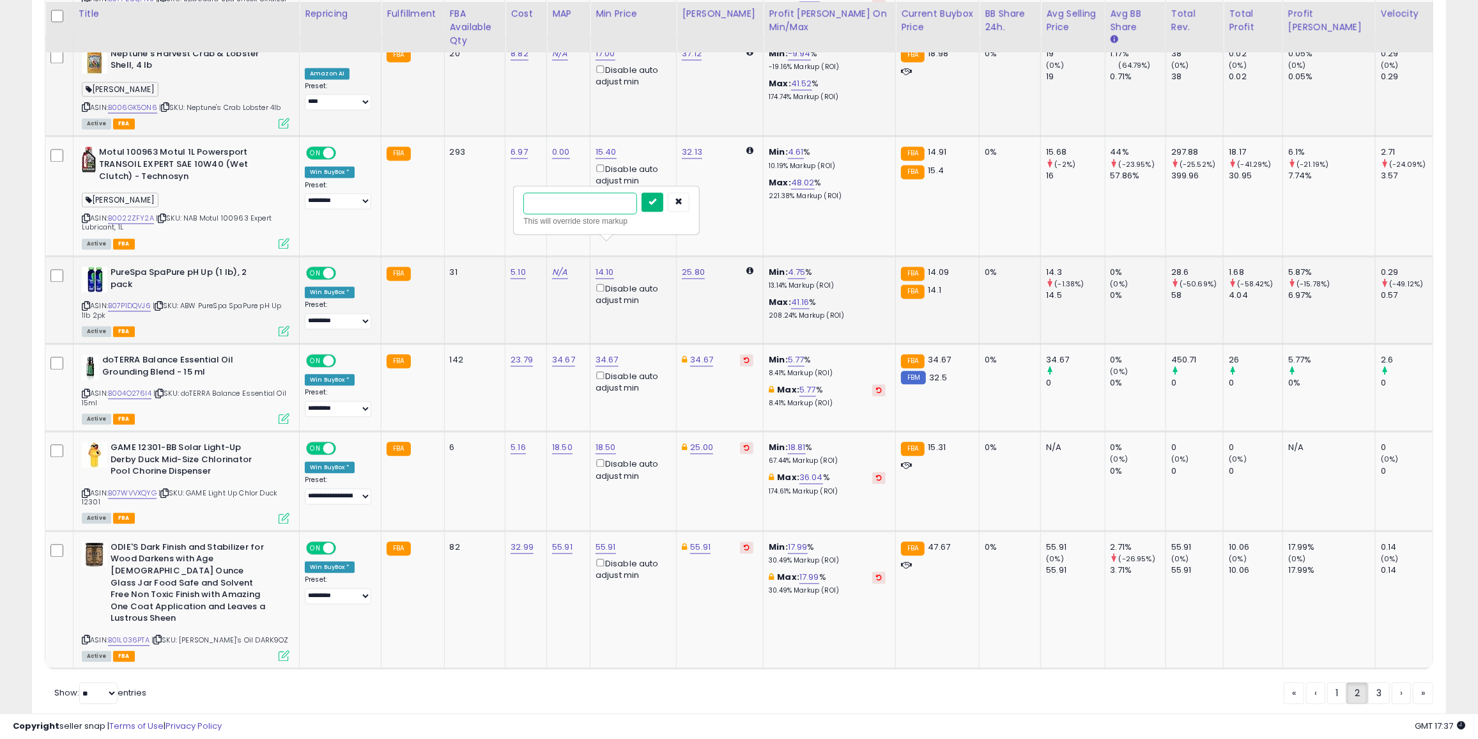
type input "****"
click at [656, 198] on icon "submit" at bounding box center [653, 202] width 8 height 8
click at [1413, 682] on link "3" at bounding box center [1423, 693] width 20 height 22
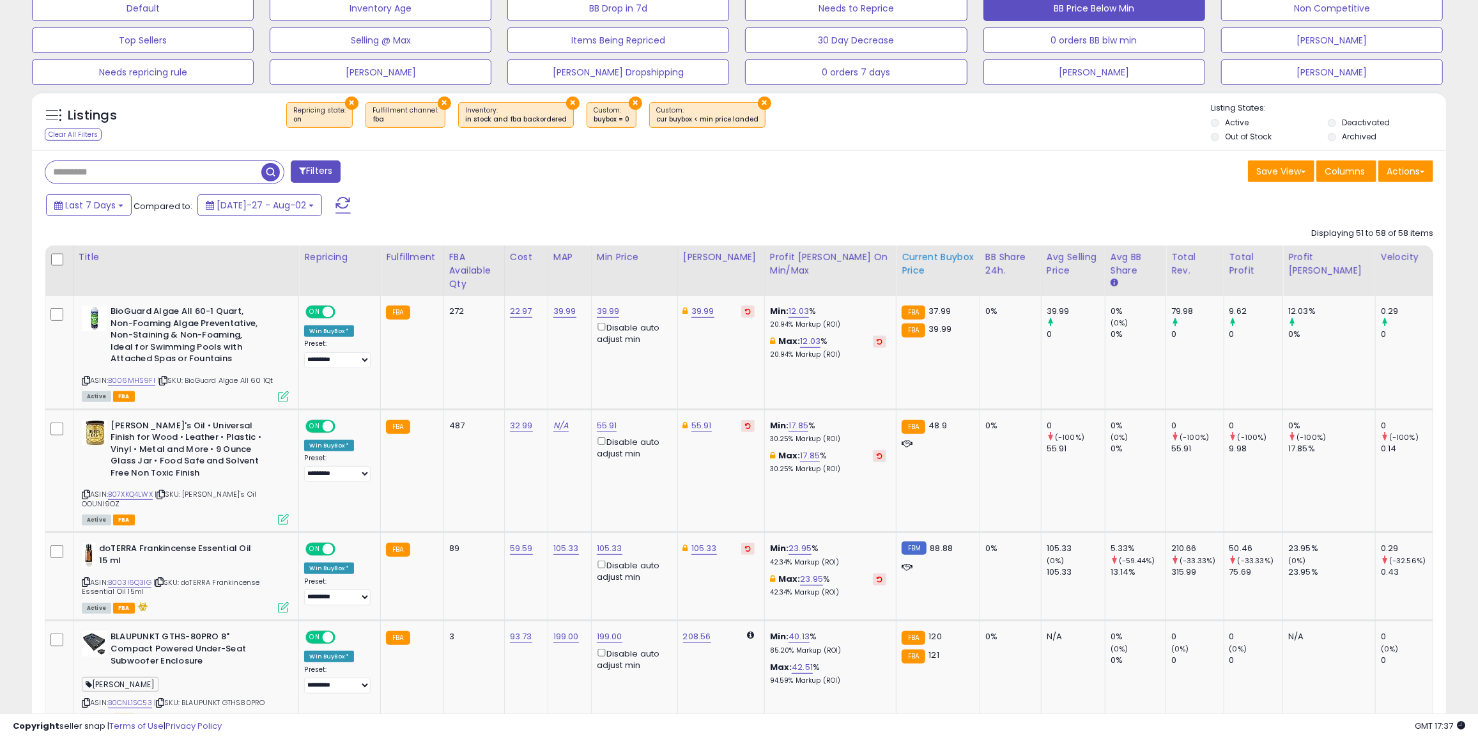
scroll to position [582, 0]
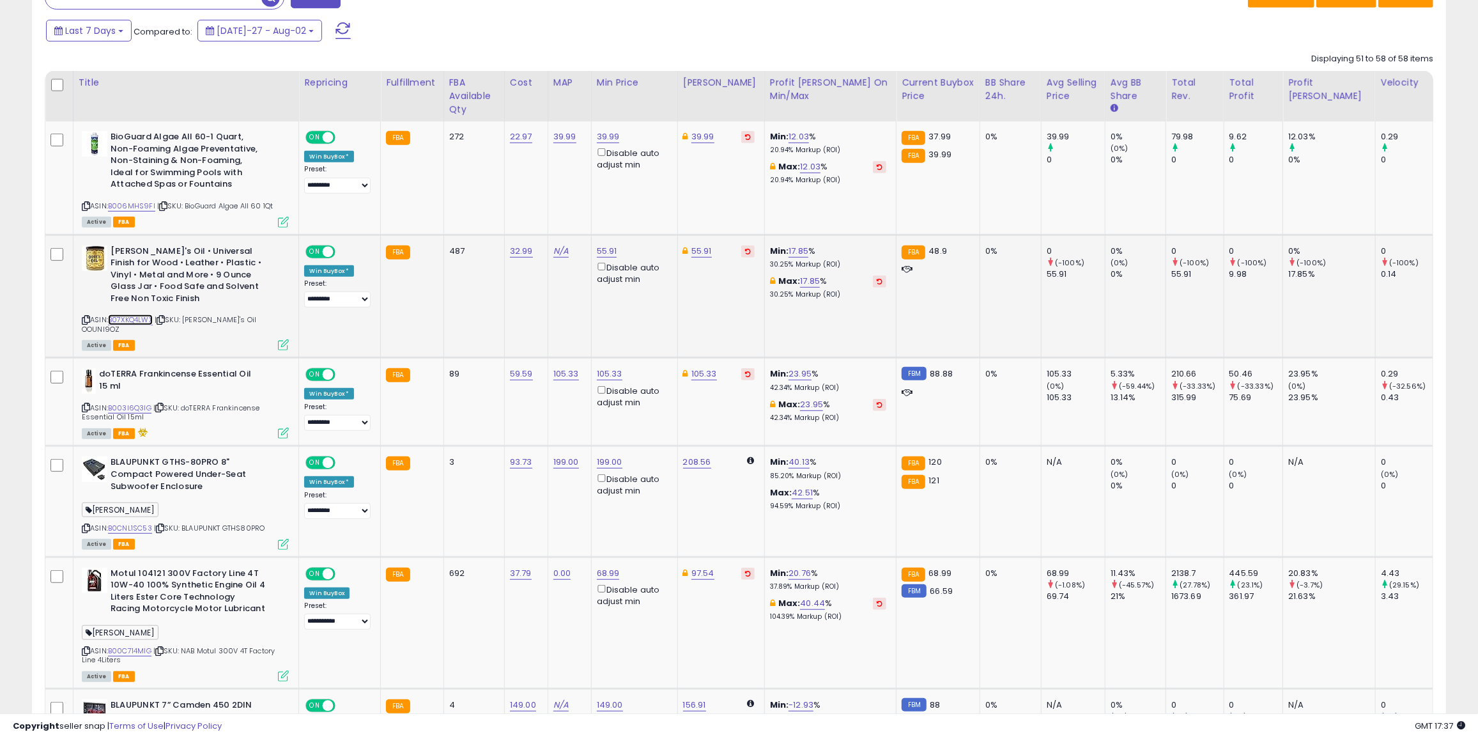
click at [127, 314] on link "B07XKQ4LWX" at bounding box center [130, 319] width 45 height 11
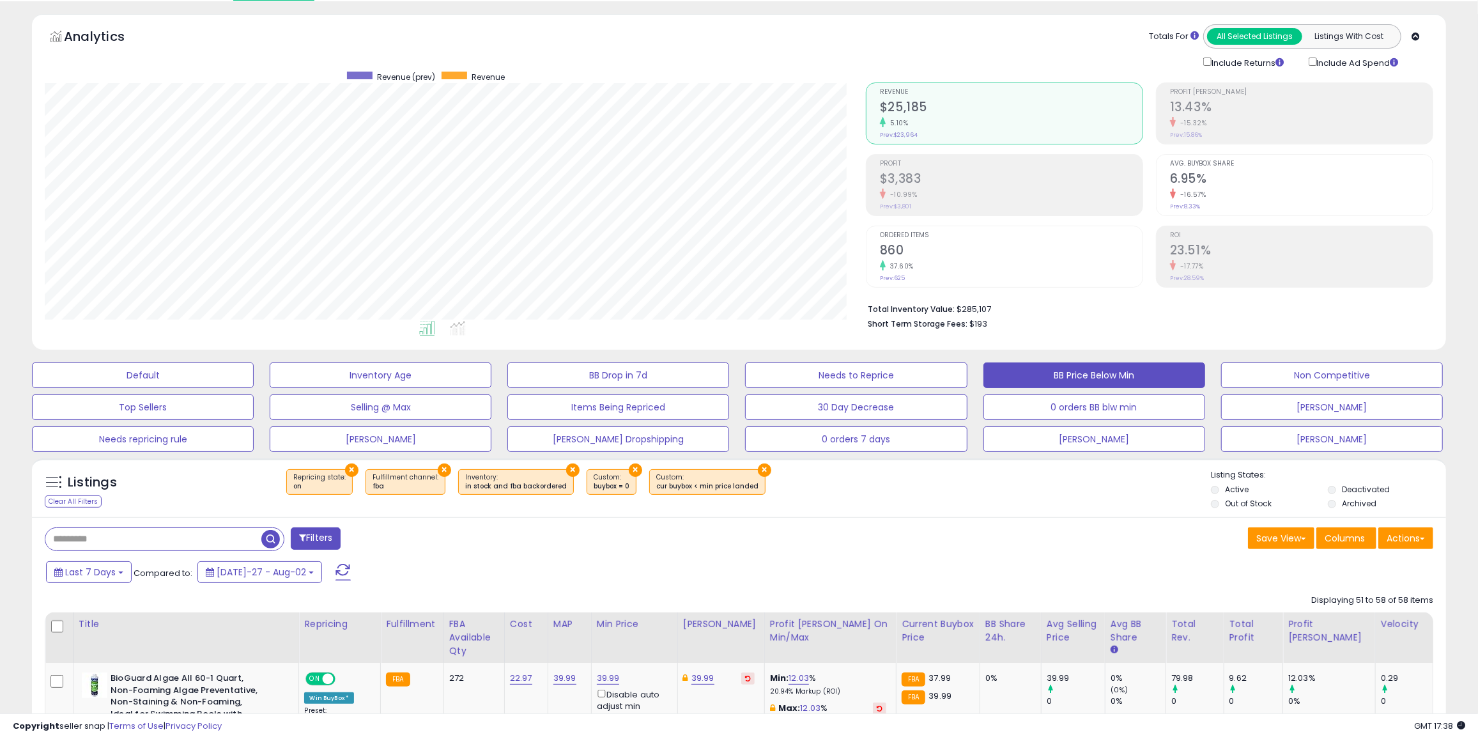
scroll to position [0, 0]
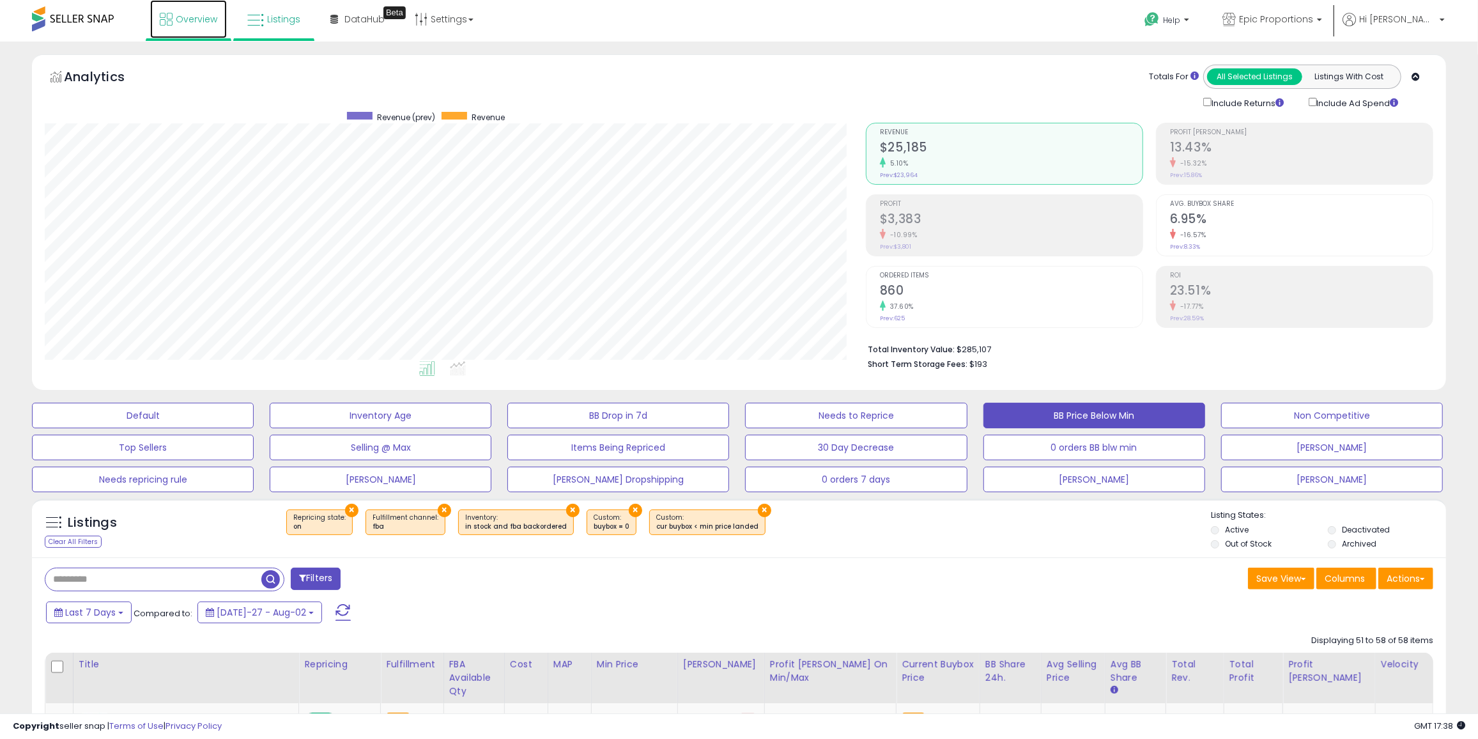
click at [199, 14] on span "Overview" at bounding box center [197, 19] width 42 height 13
